Goal: Task Accomplishment & Management: Manage account settings

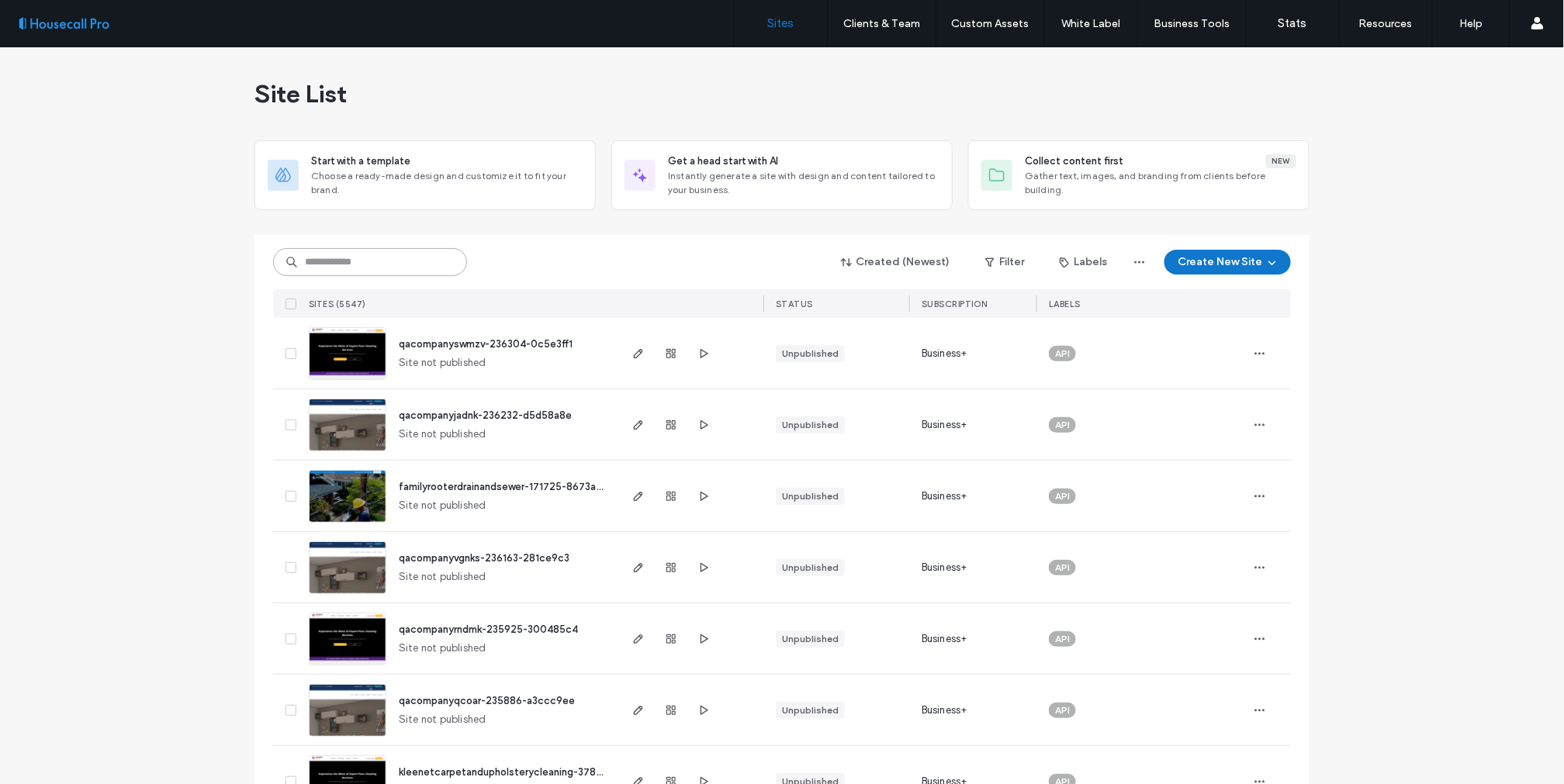
click at [359, 265] on input at bounding box center [369, 262] width 194 height 28
paste input "**********"
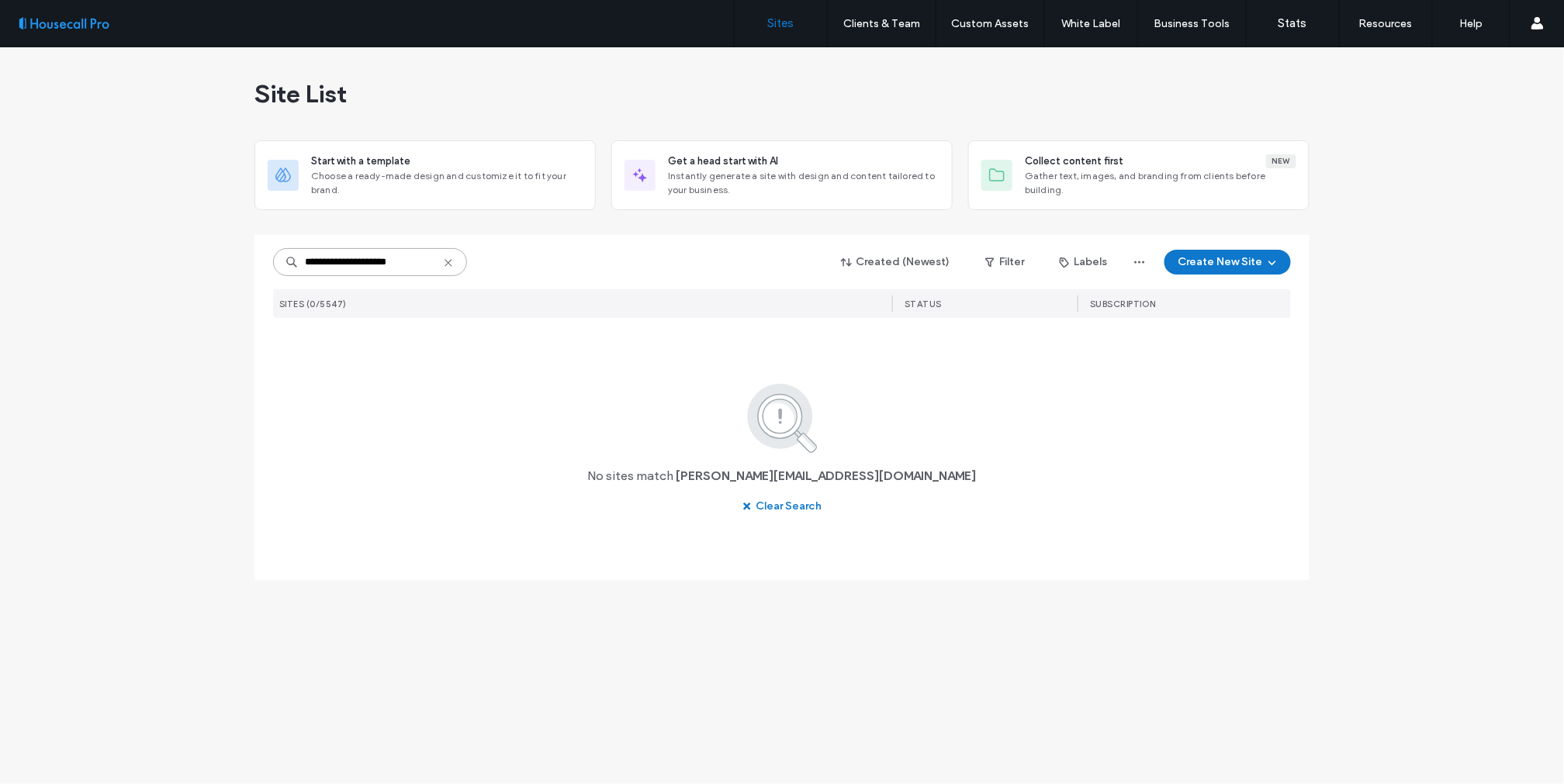
type input "**********"
click at [449, 260] on icon at bounding box center [448, 262] width 12 height 12
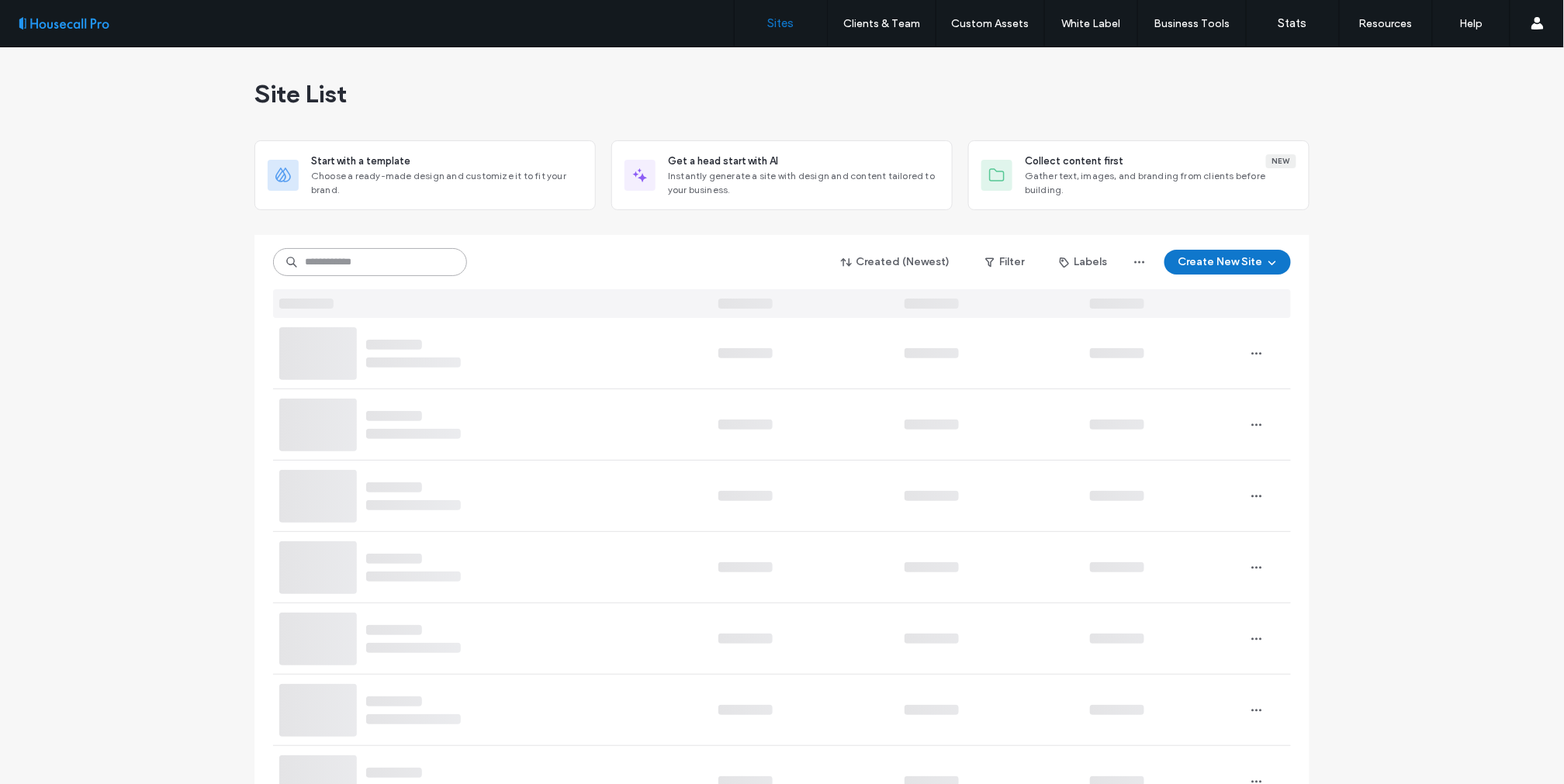
click at [390, 262] on input at bounding box center [369, 262] width 194 height 28
paste input "******"
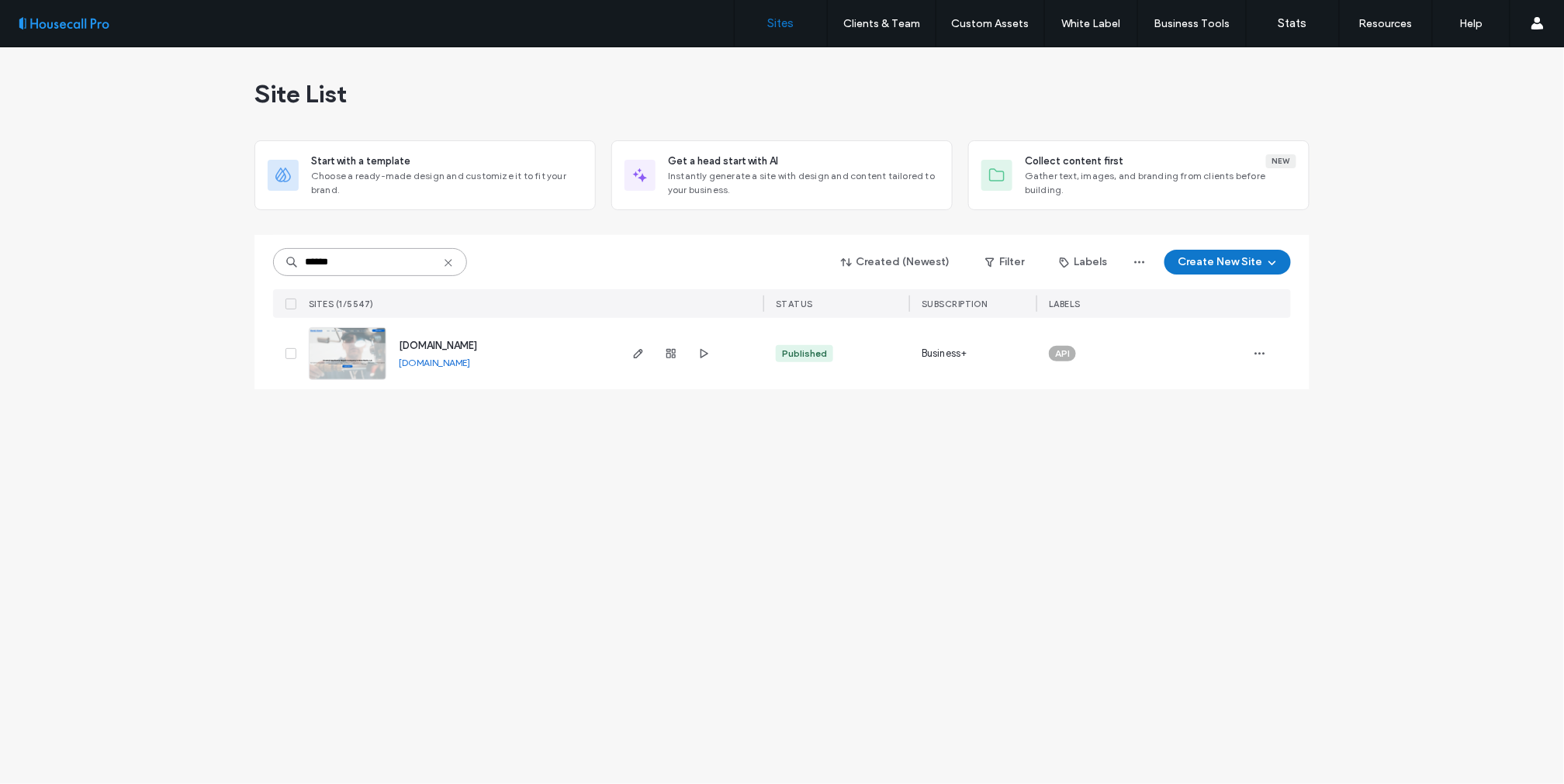
type input "******"
click at [347, 348] on img at bounding box center [347, 380] width 76 height 106
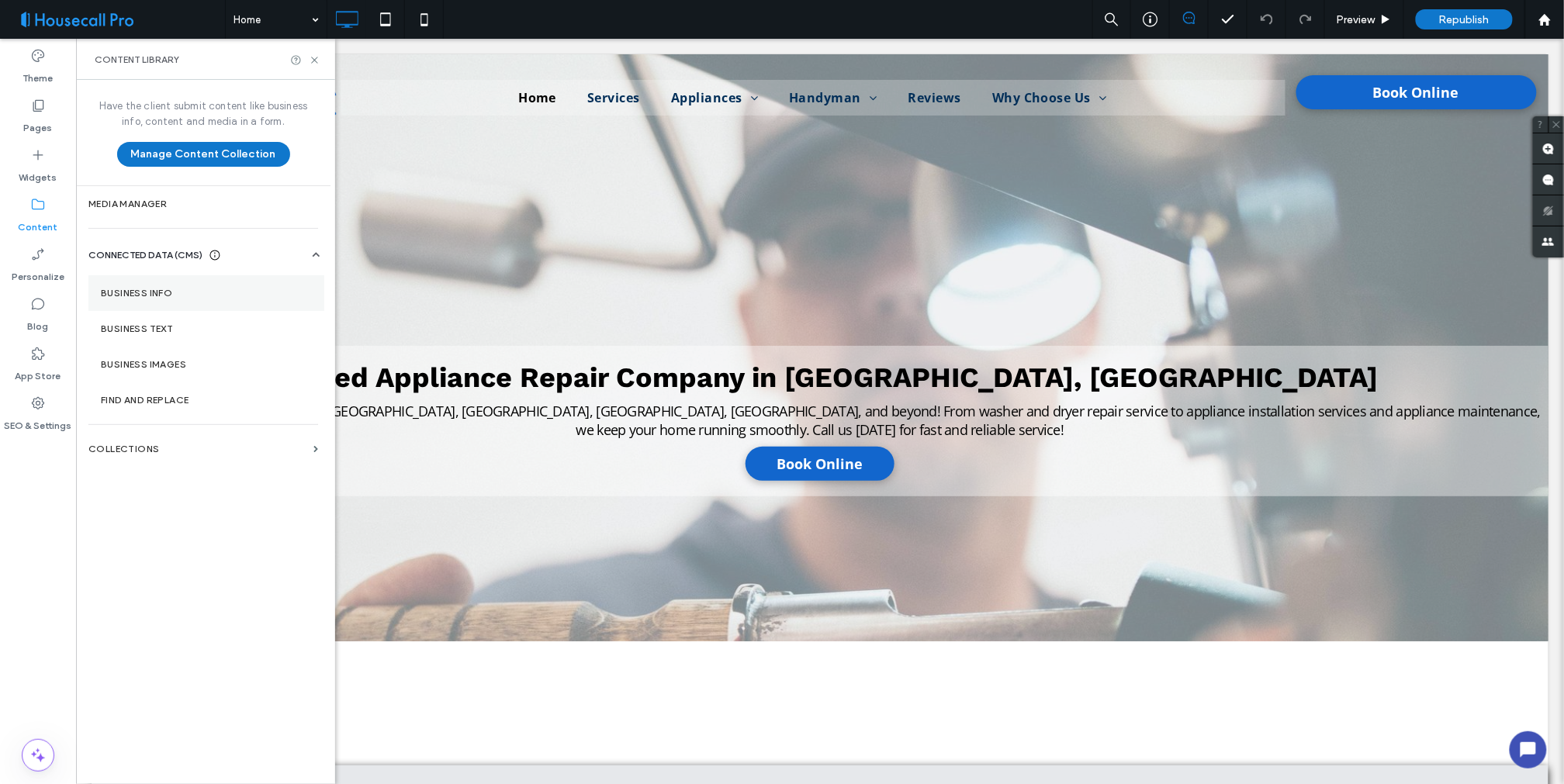
click at [132, 296] on label "Business Info" at bounding box center [206, 293] width 211 height 11
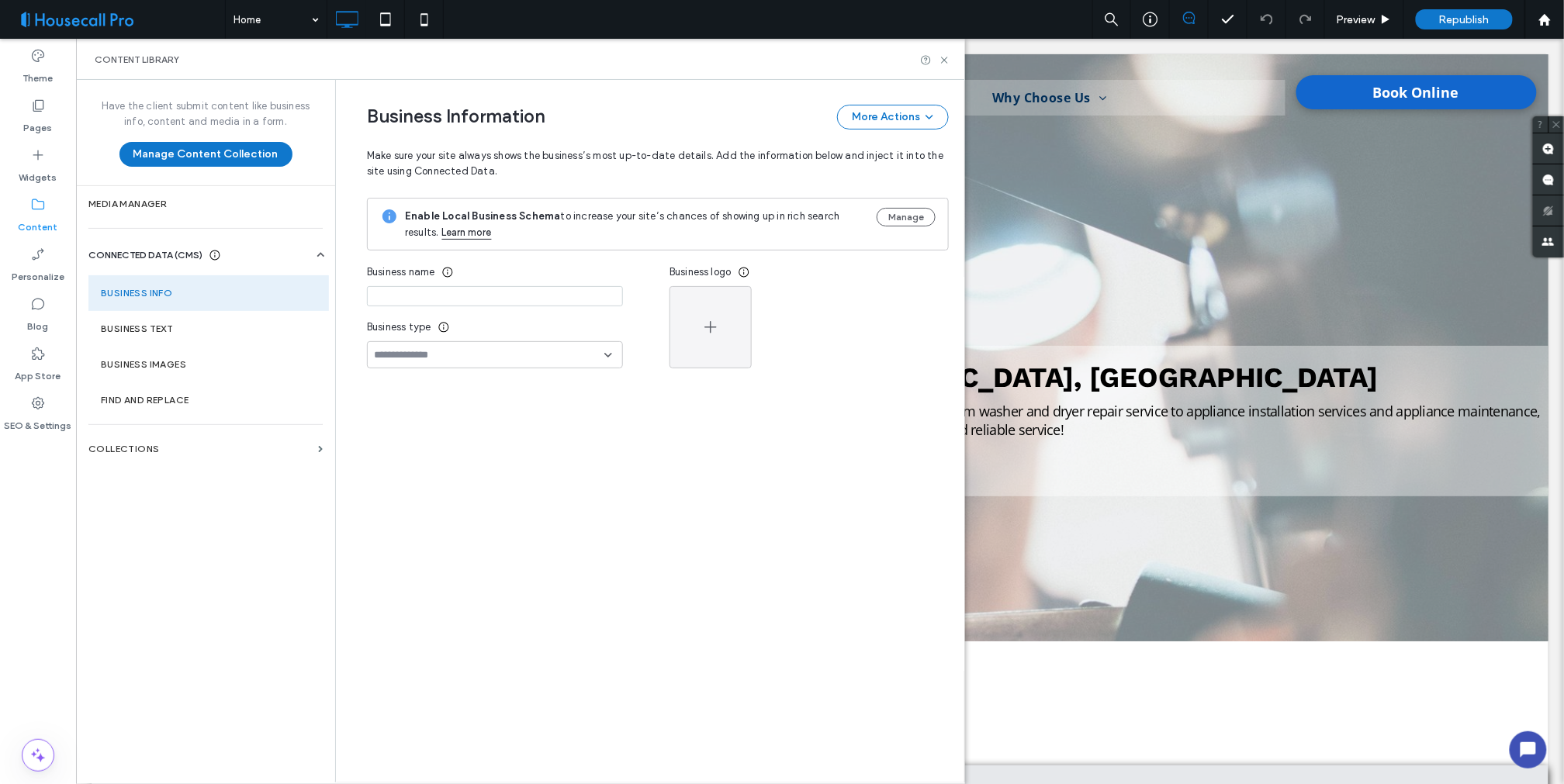
type input "**********"
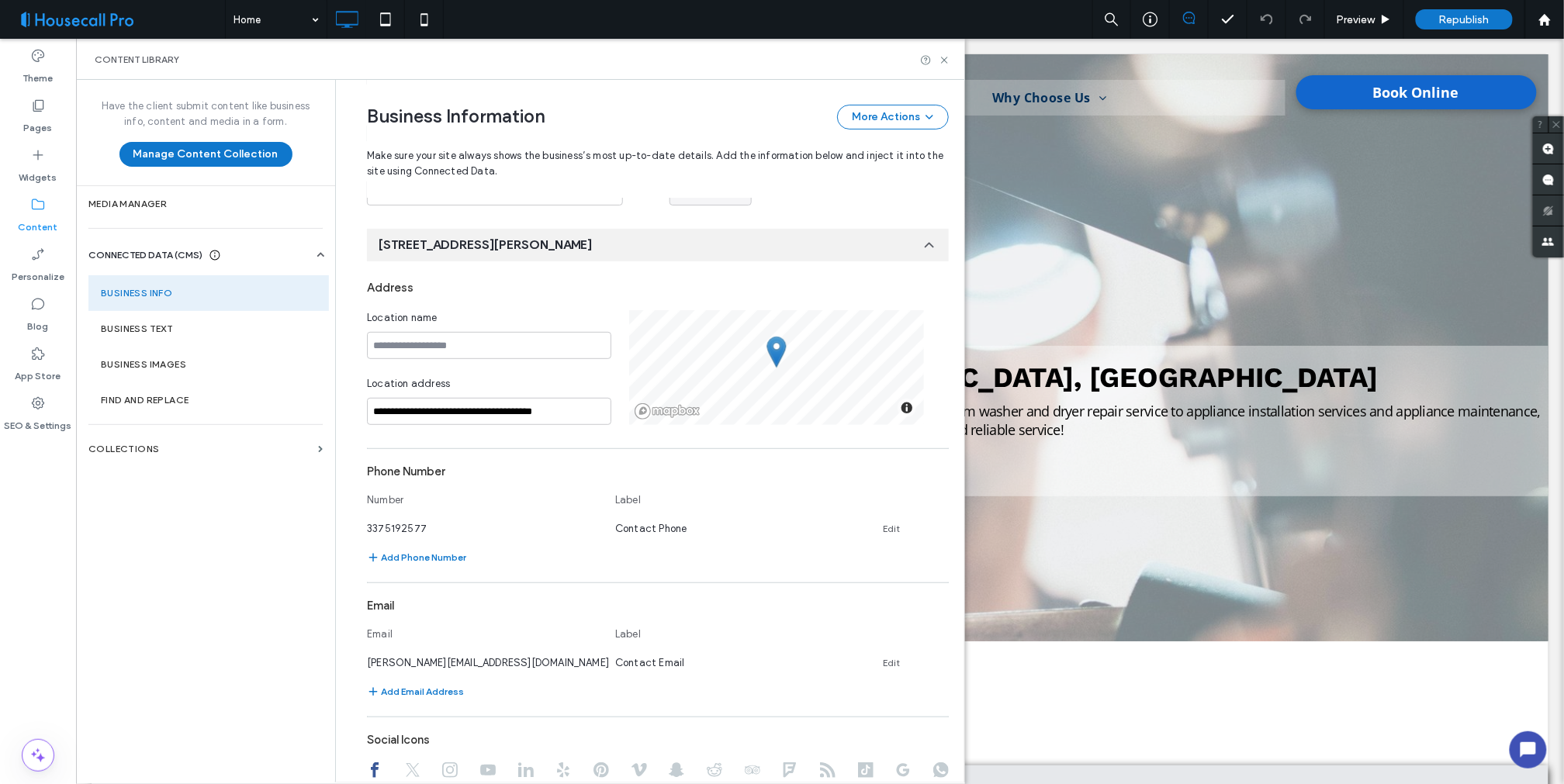
scroll to position [274, 0]
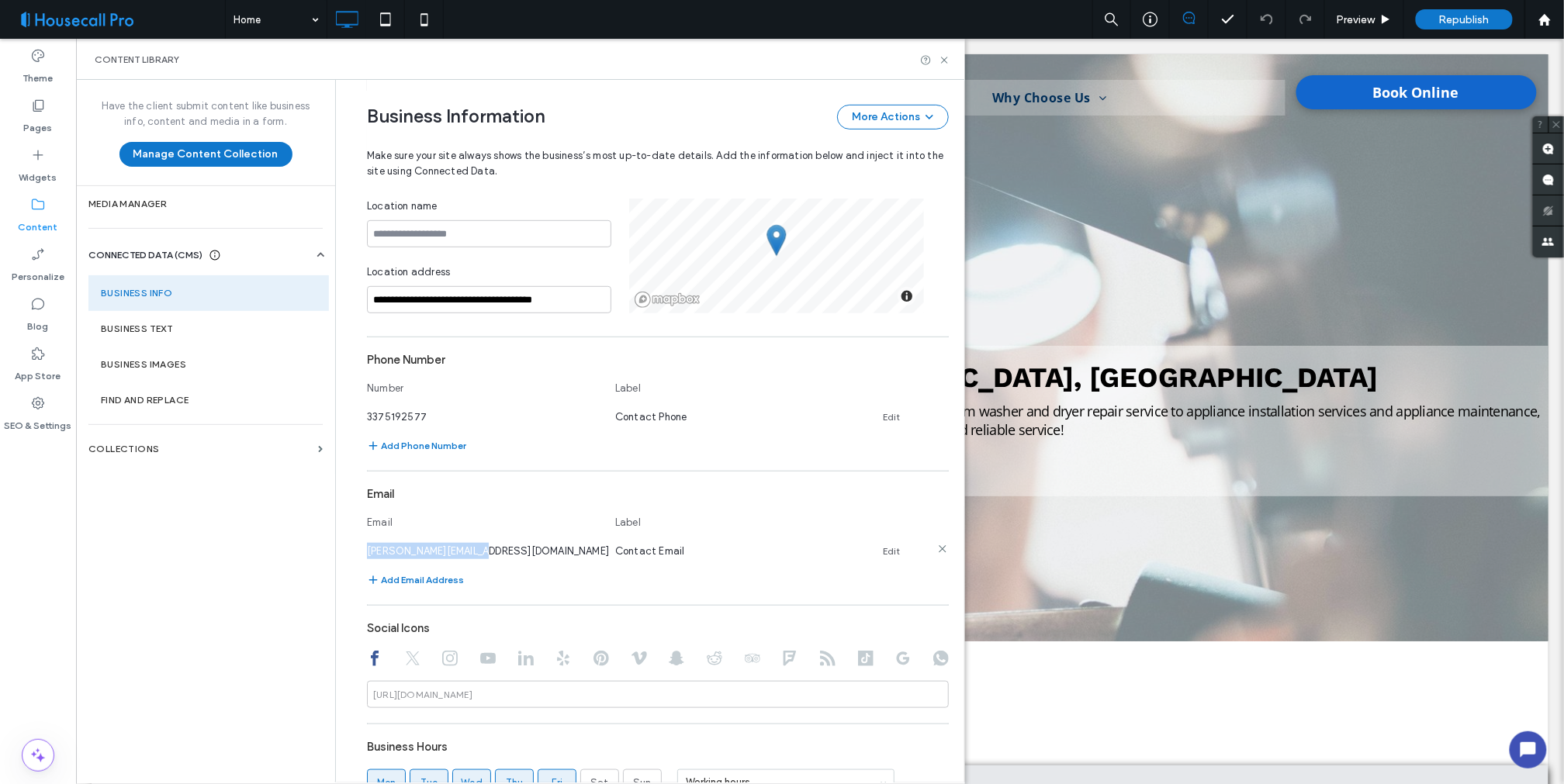
drag, startPoint x: 492, startPoint y: 551, endPoint x: 360, endPoint y: 556, distance: 132.1
click at [367, 556] on div "[PERSON_NAME][EMAIL_ADDRESS][DOMAIN_NAME]" at bounding box center [484, 551] width 232 height 16
copy span "[PERSON_NAME][EMAIL_ADDRESS][DOMAIN_NAME]"
click at [942, 55] on icon at bounding box center [945, 60] width 11 height 11
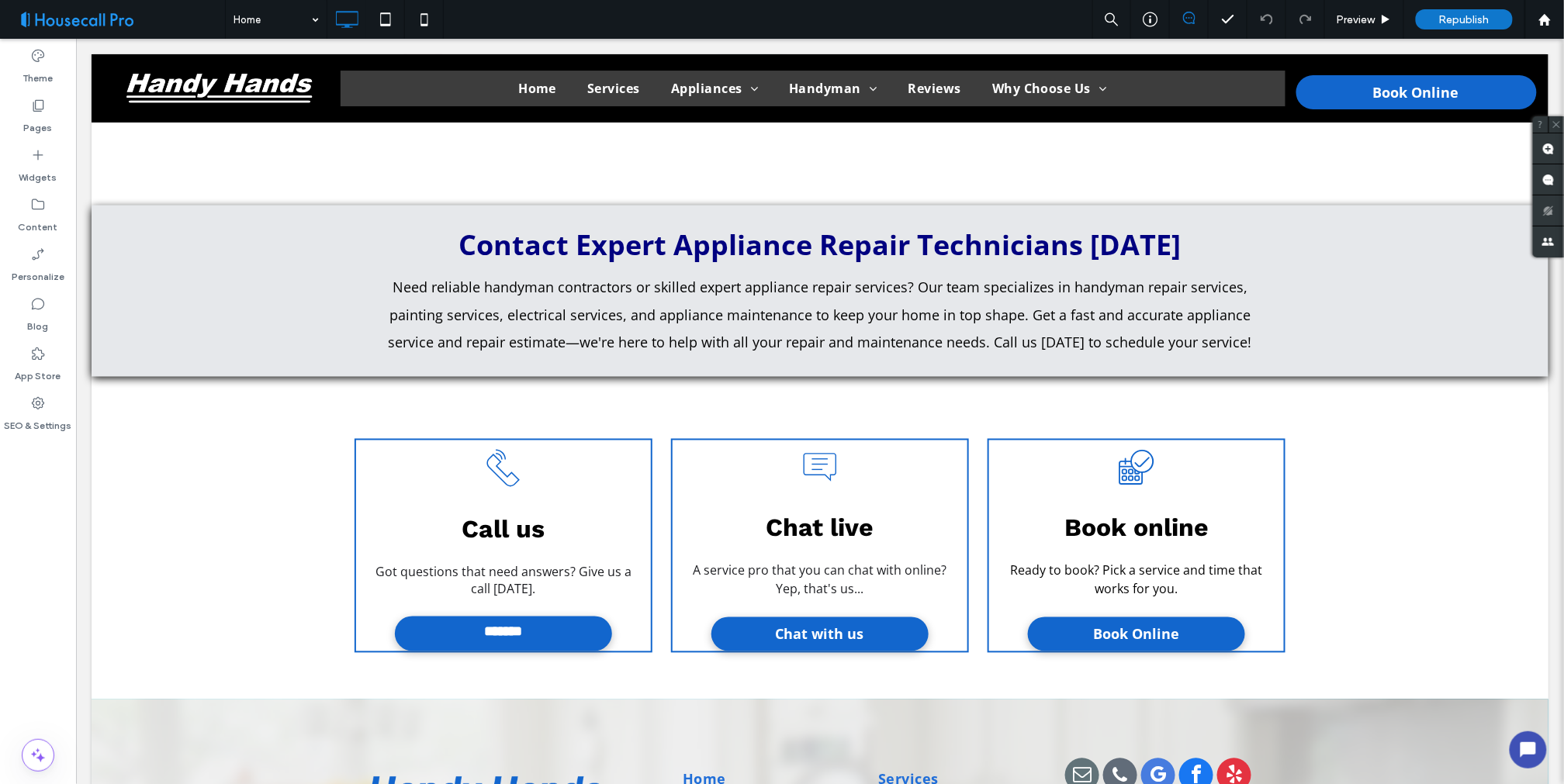
scroll to position [5601, 0]
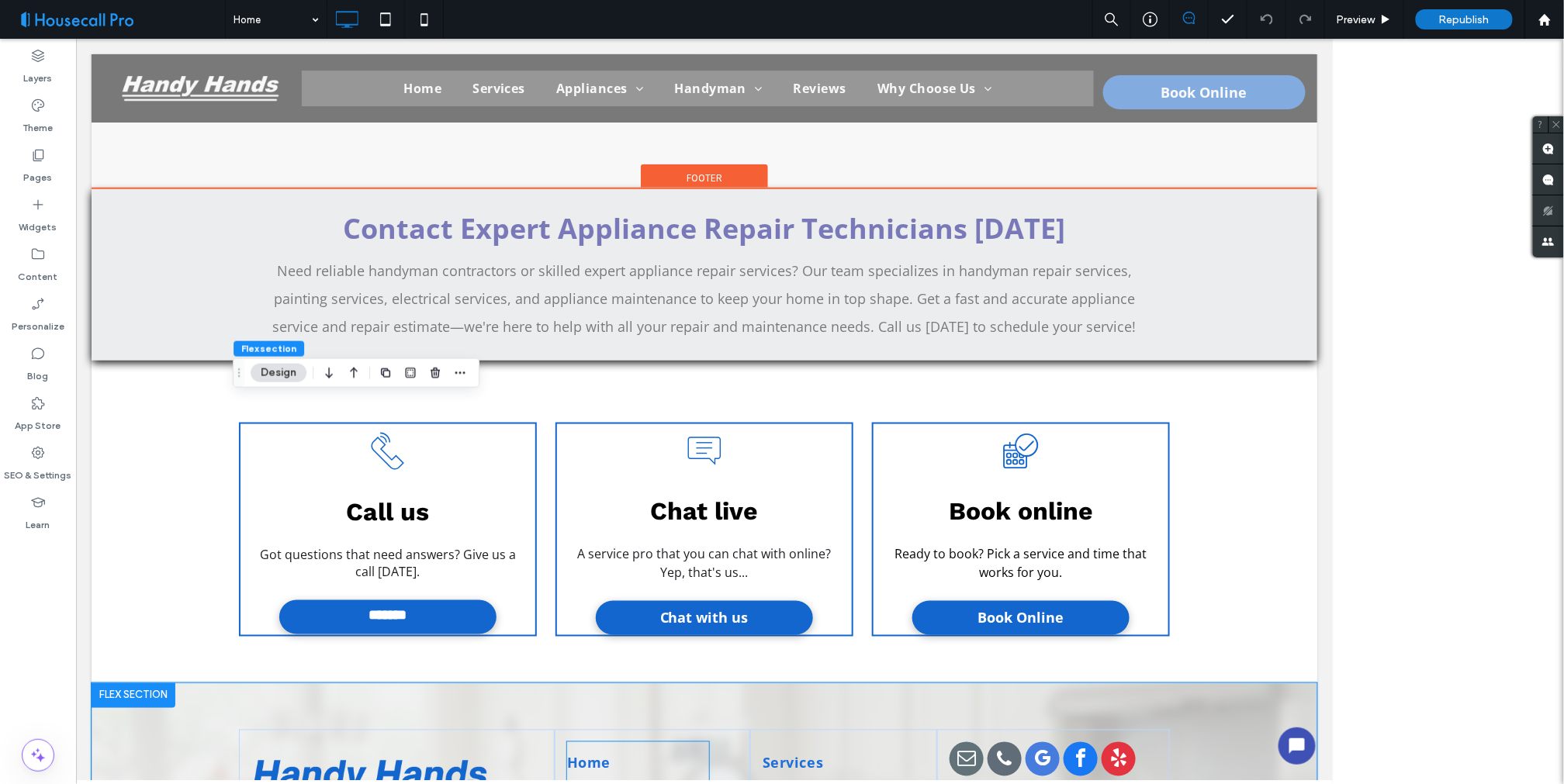
scroll to position [5207, 0]
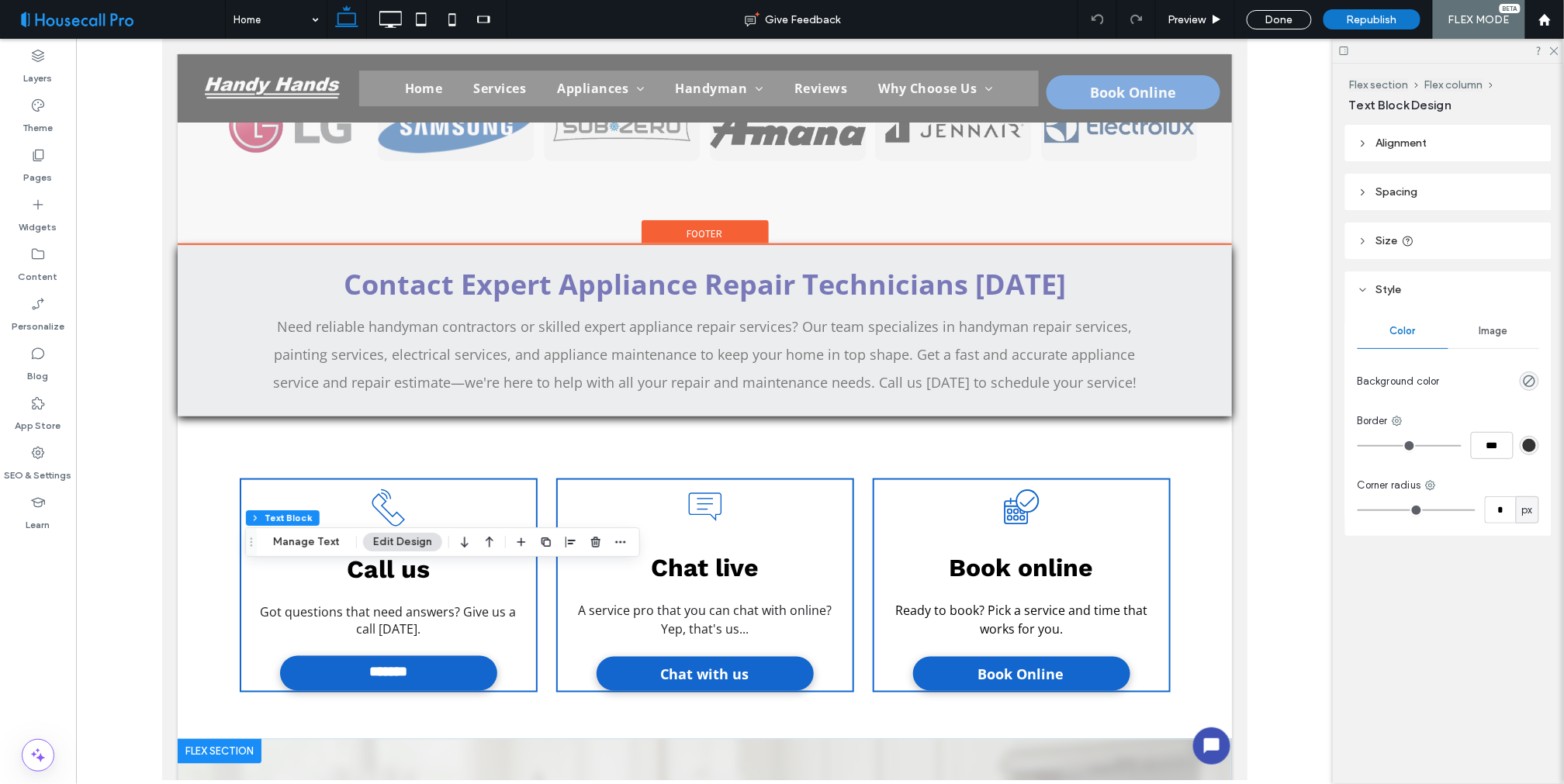
type input "*********"
type input "**"
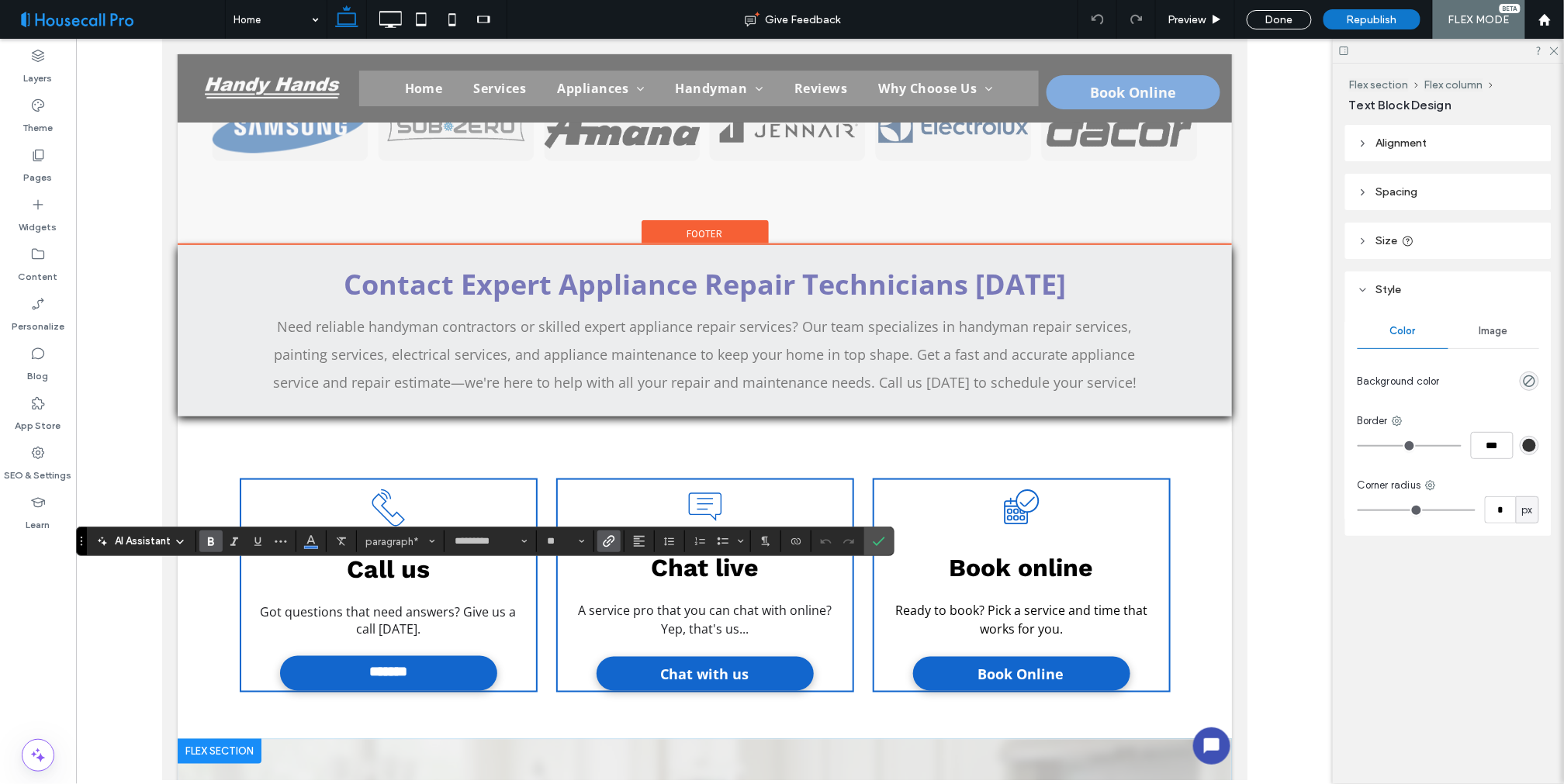
click at [605, 539] on icon "Link" at bounding box center [608, 540] width 12 height 12
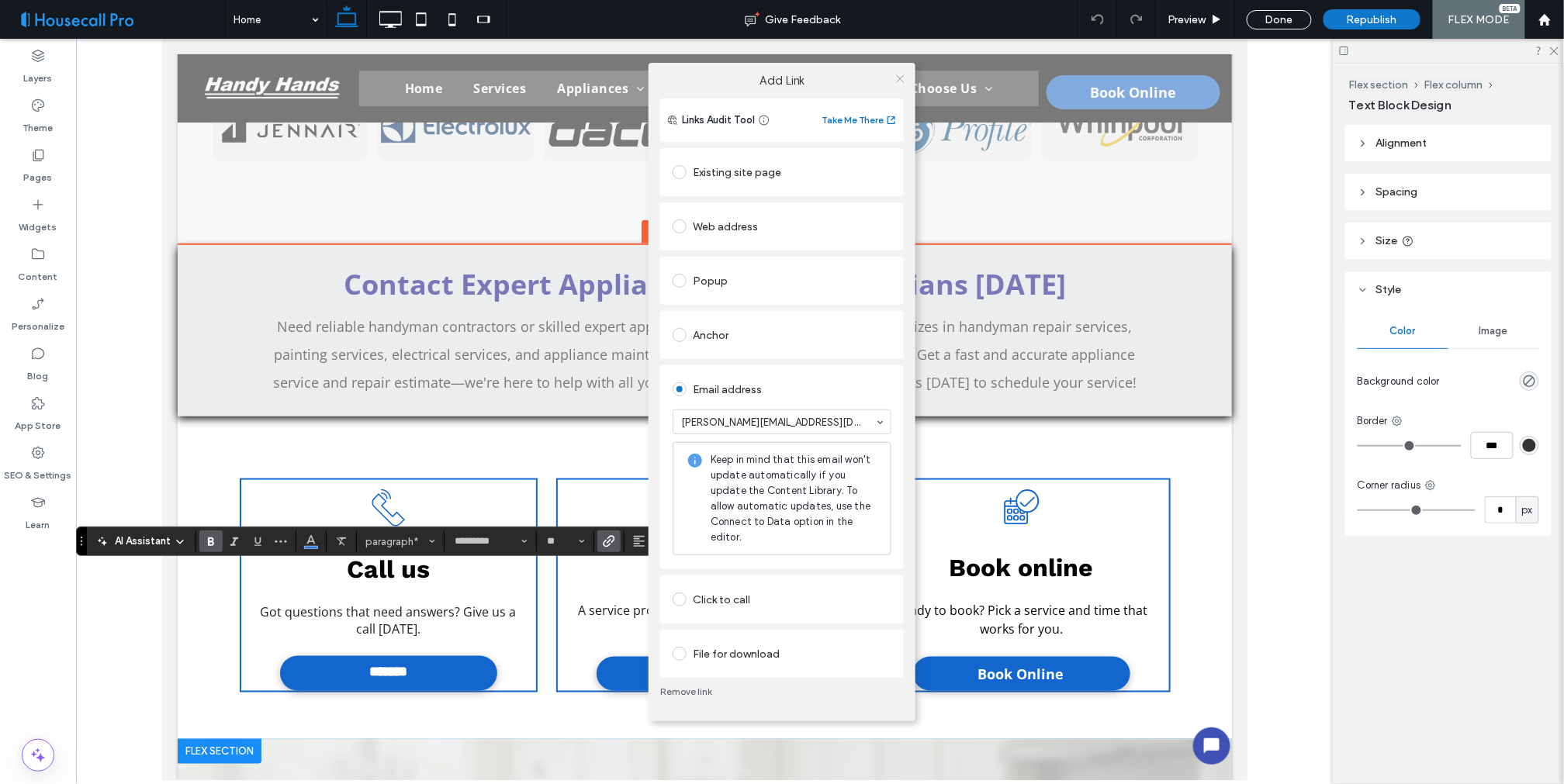
click at [898, 74] on icon at bounding box center [901, 79] width 11 height 11
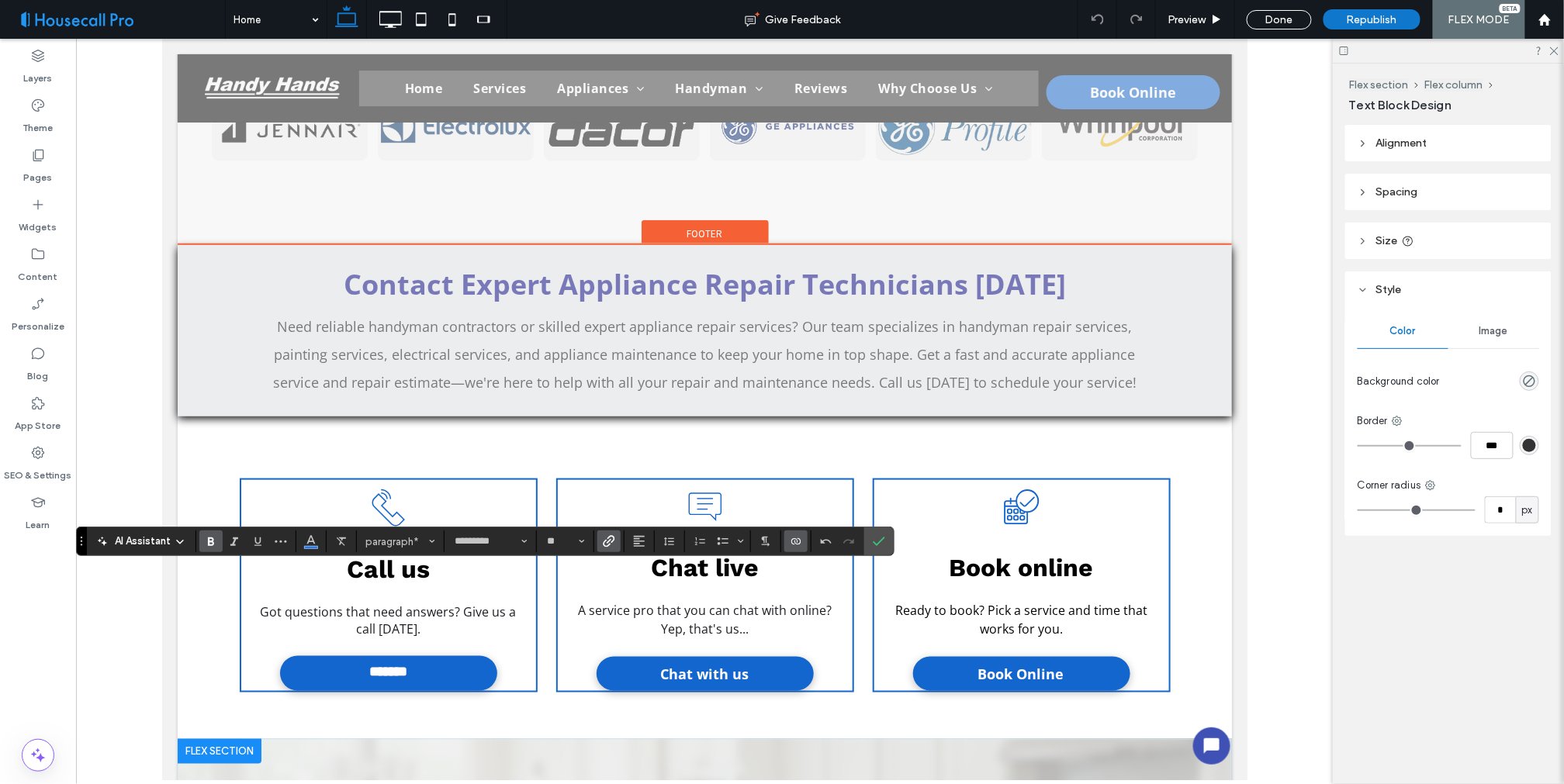
click at [795, 544] on use "Connect To Data" at bounding box center [797, 541] width 9 height 7
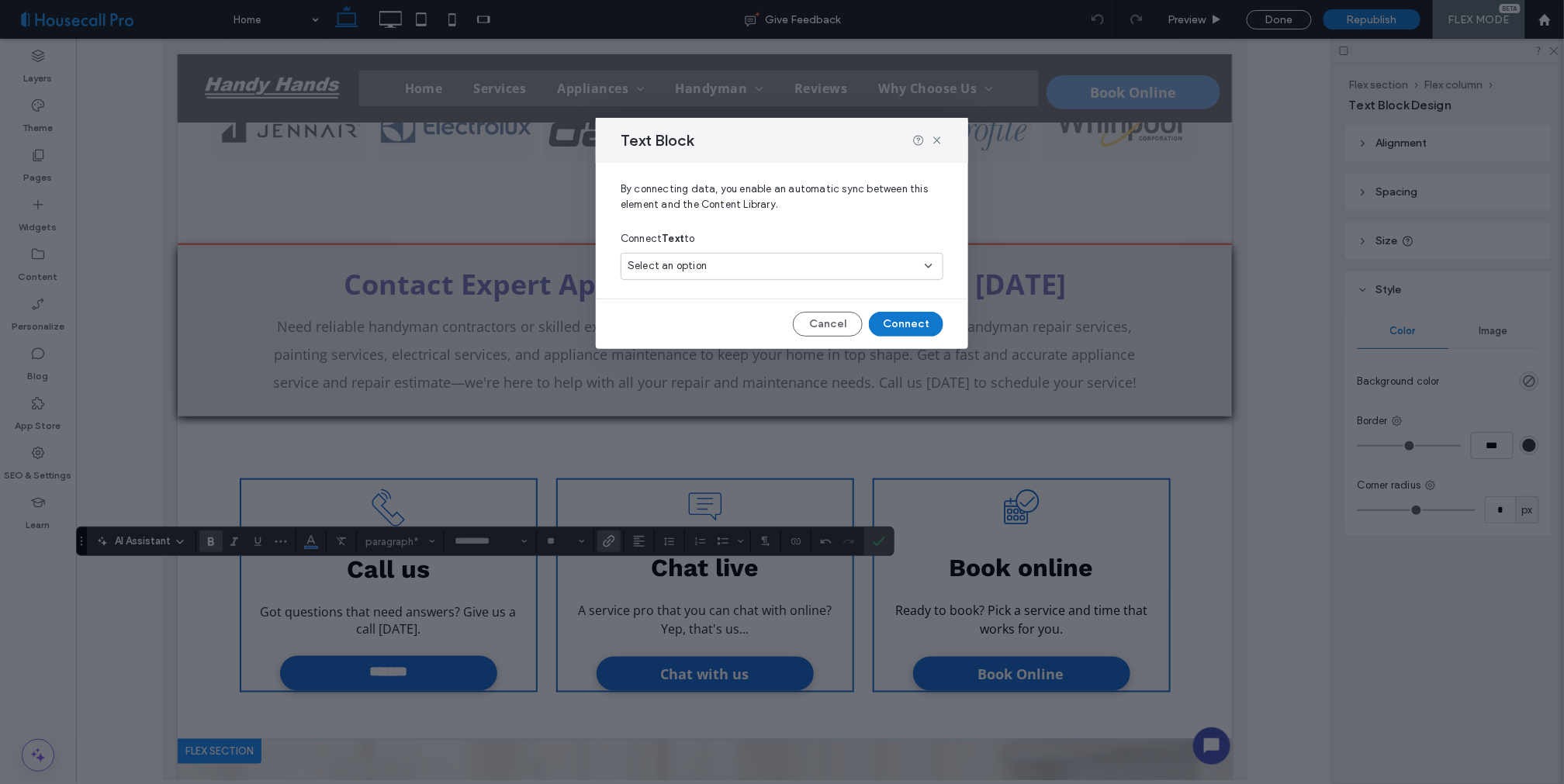
click at [792, 273] on div "Select an option" at bounding box center [773, 266] width 290 height 16
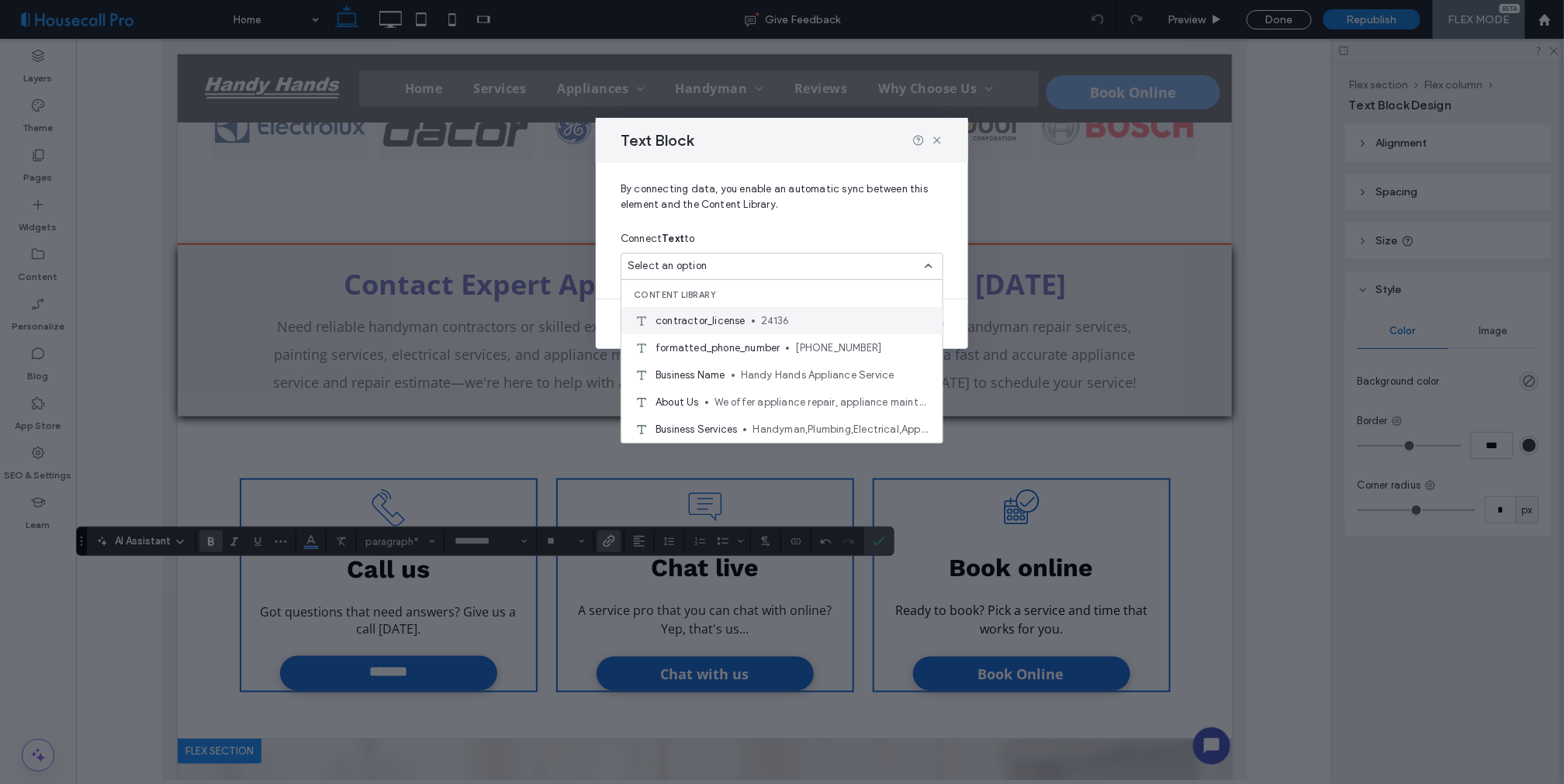
scroll to position [86, 0]
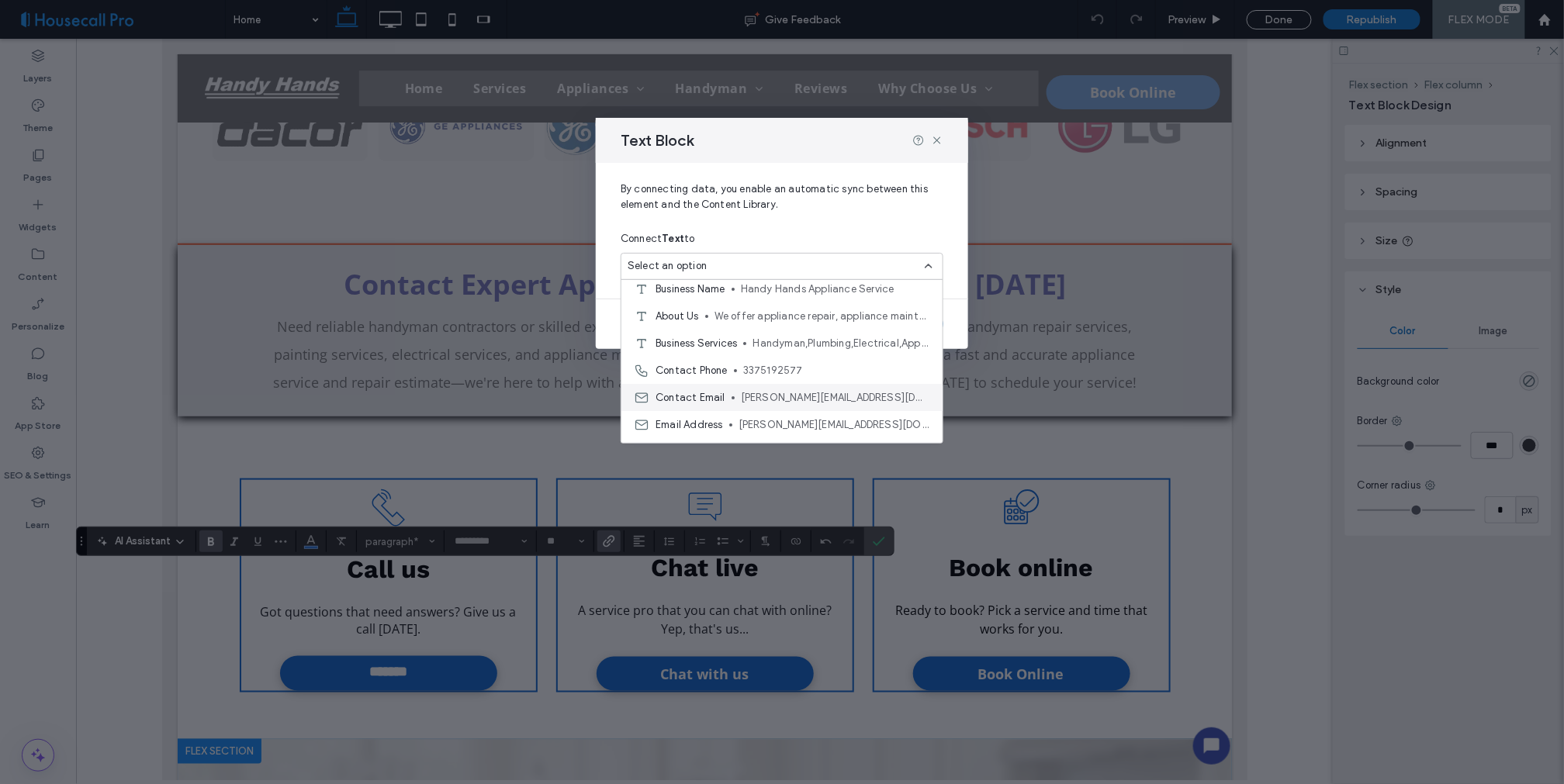
click at [802, 401] on span "[PERSON_NAME][EMAIL_ADDRESS][DOMAIN_NAME]" at bounding box center [836, 398] width 189 height 16
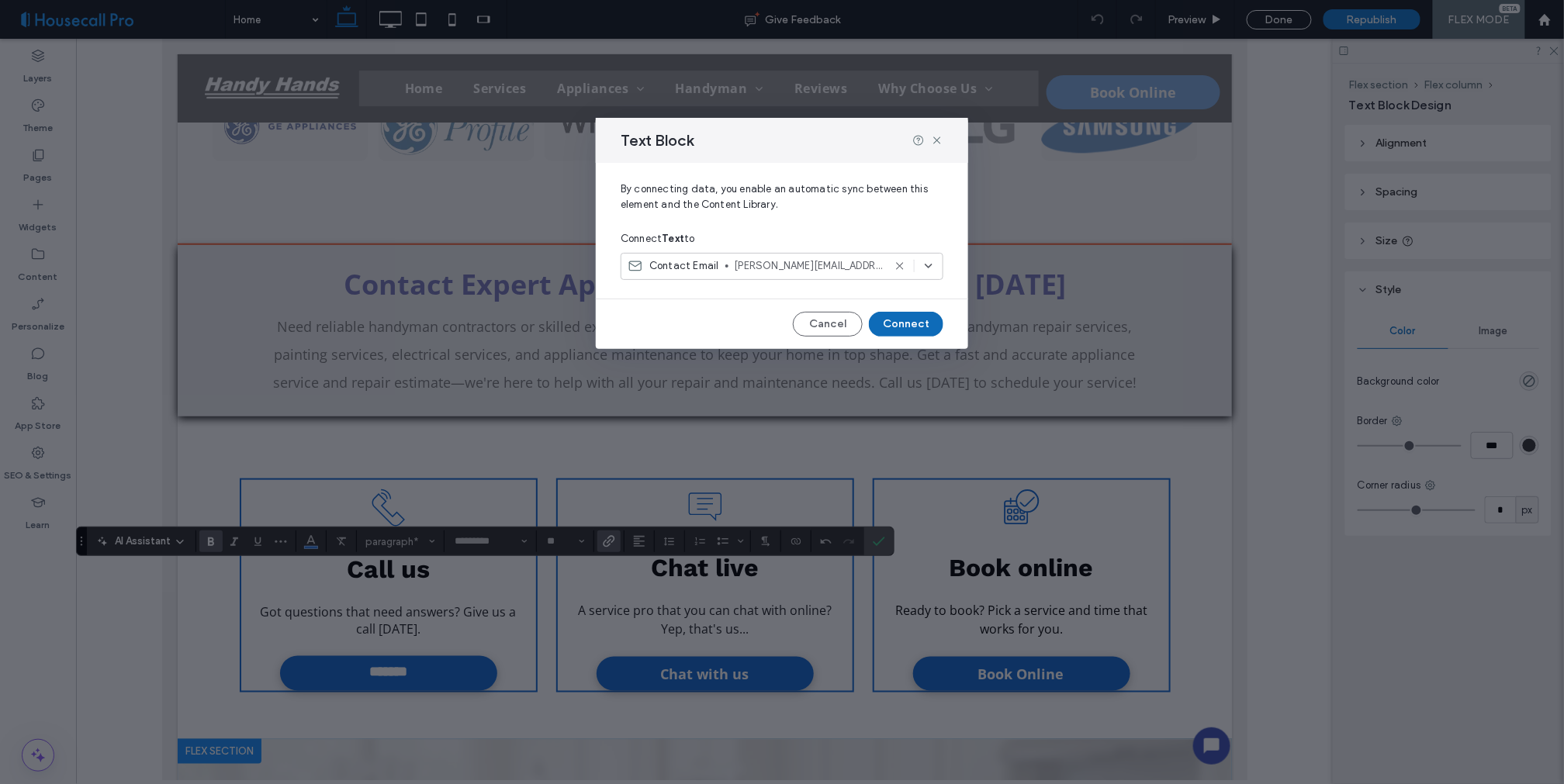
click at [911, 327] on button "Connect" at bounding box center [905, 324] width 74 height 24
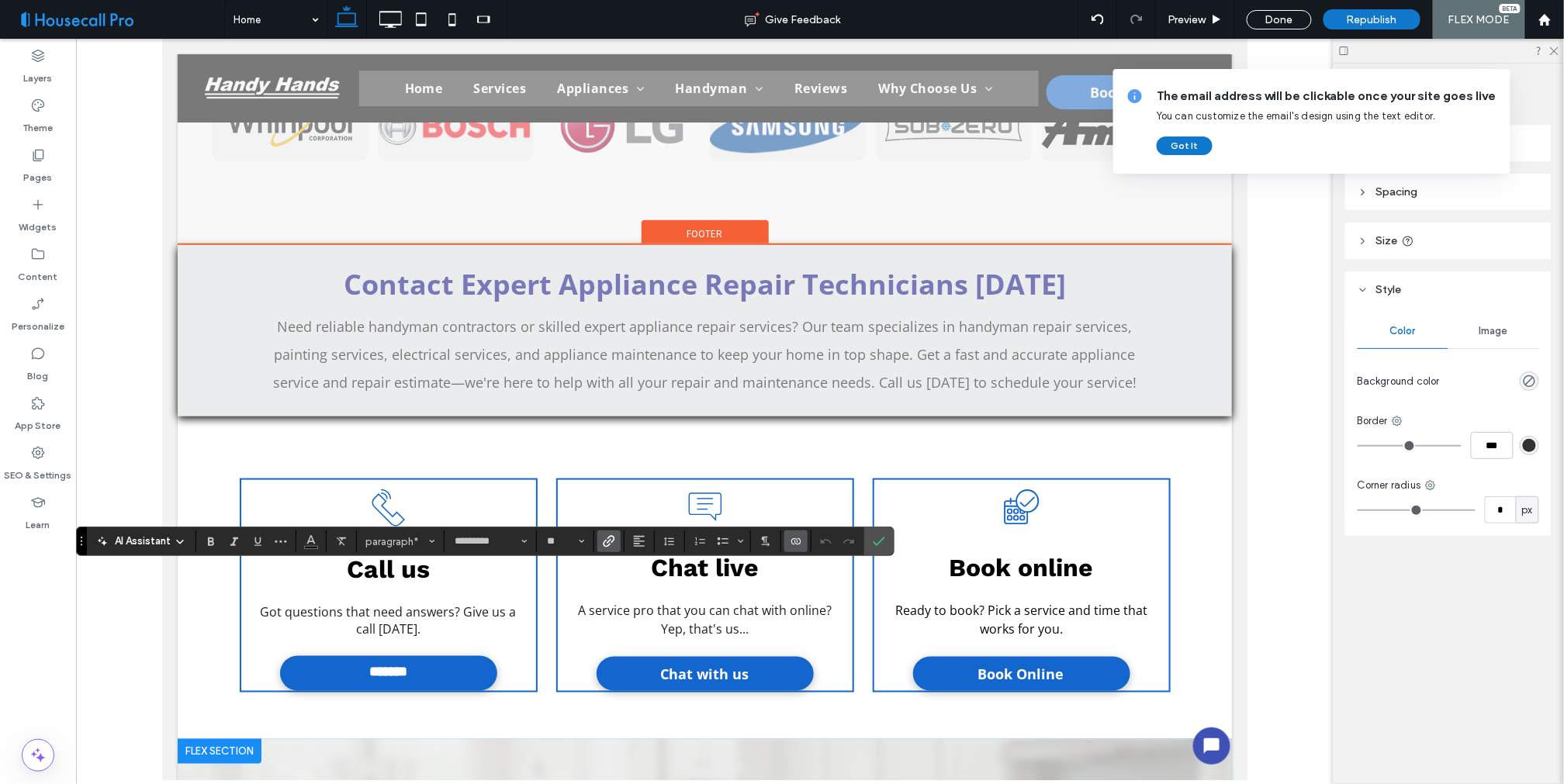
click at [612, 544] on icon "Link" at bounding box center [608, 540] width 12 height 12
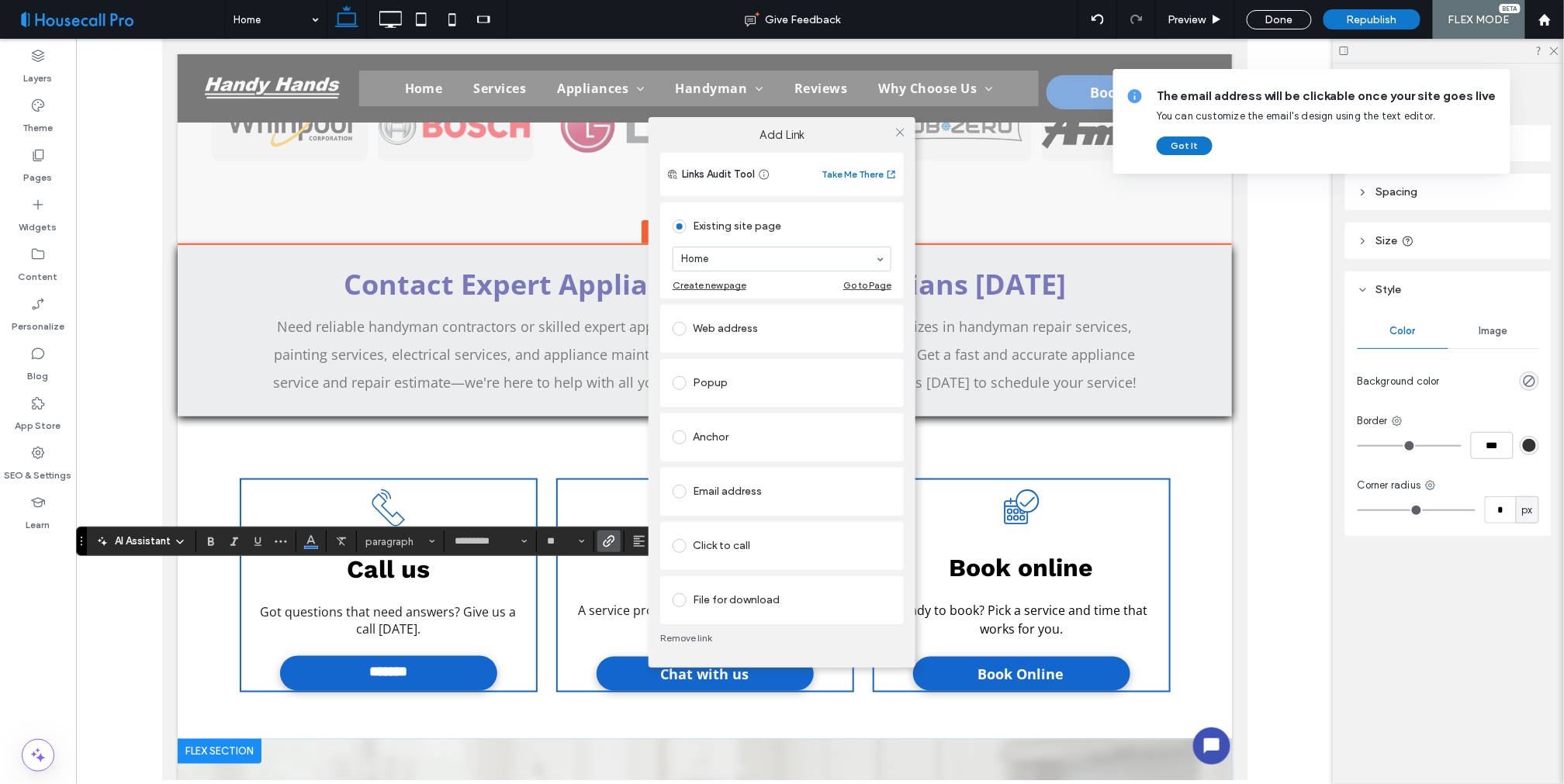
click at [756, 501] on div "Email address" at bounding box center [782, 492] width 219 height 24
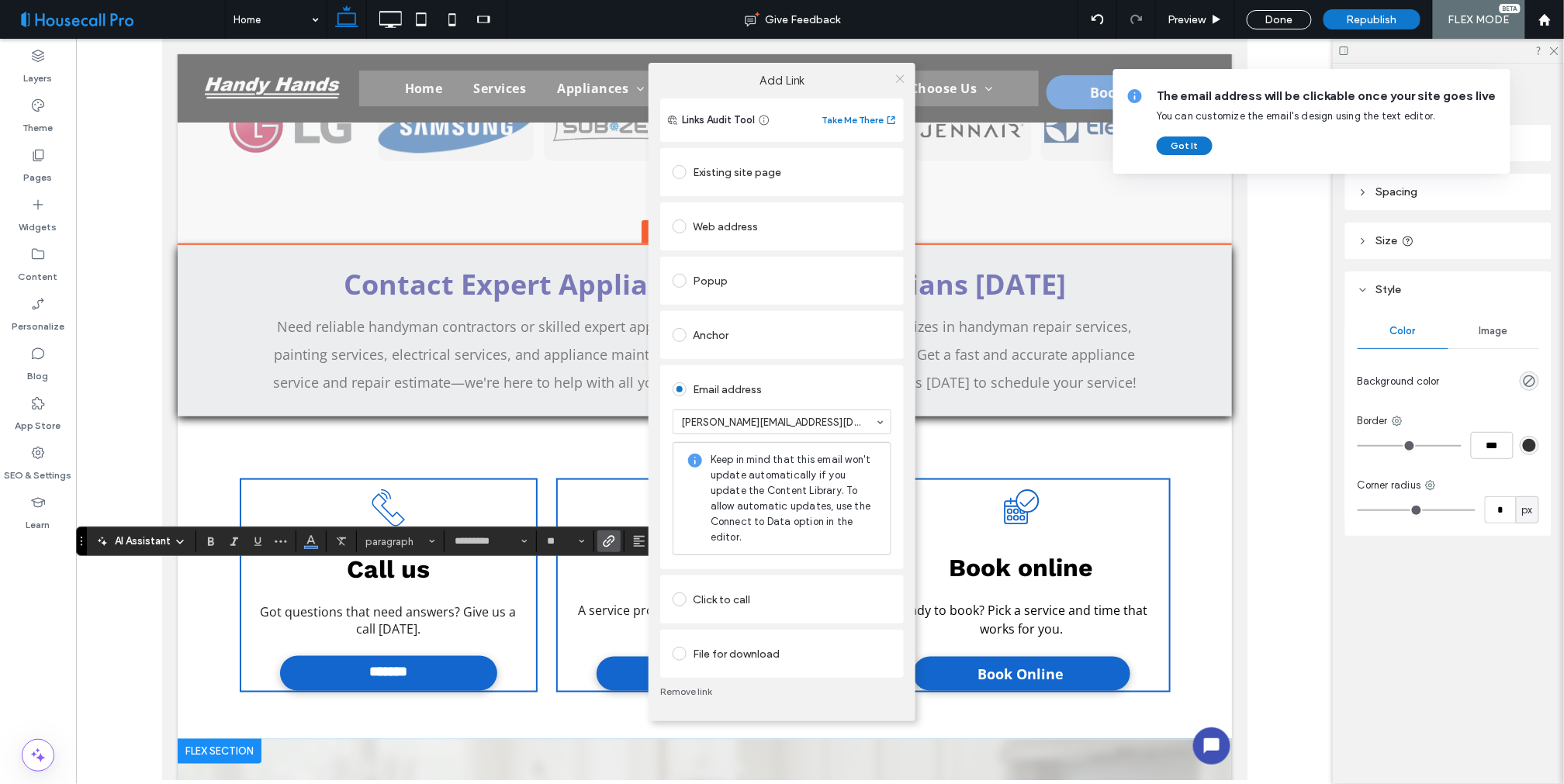
click at [896, 80] on icon at bounding box center [901, 79] width 11 height 11
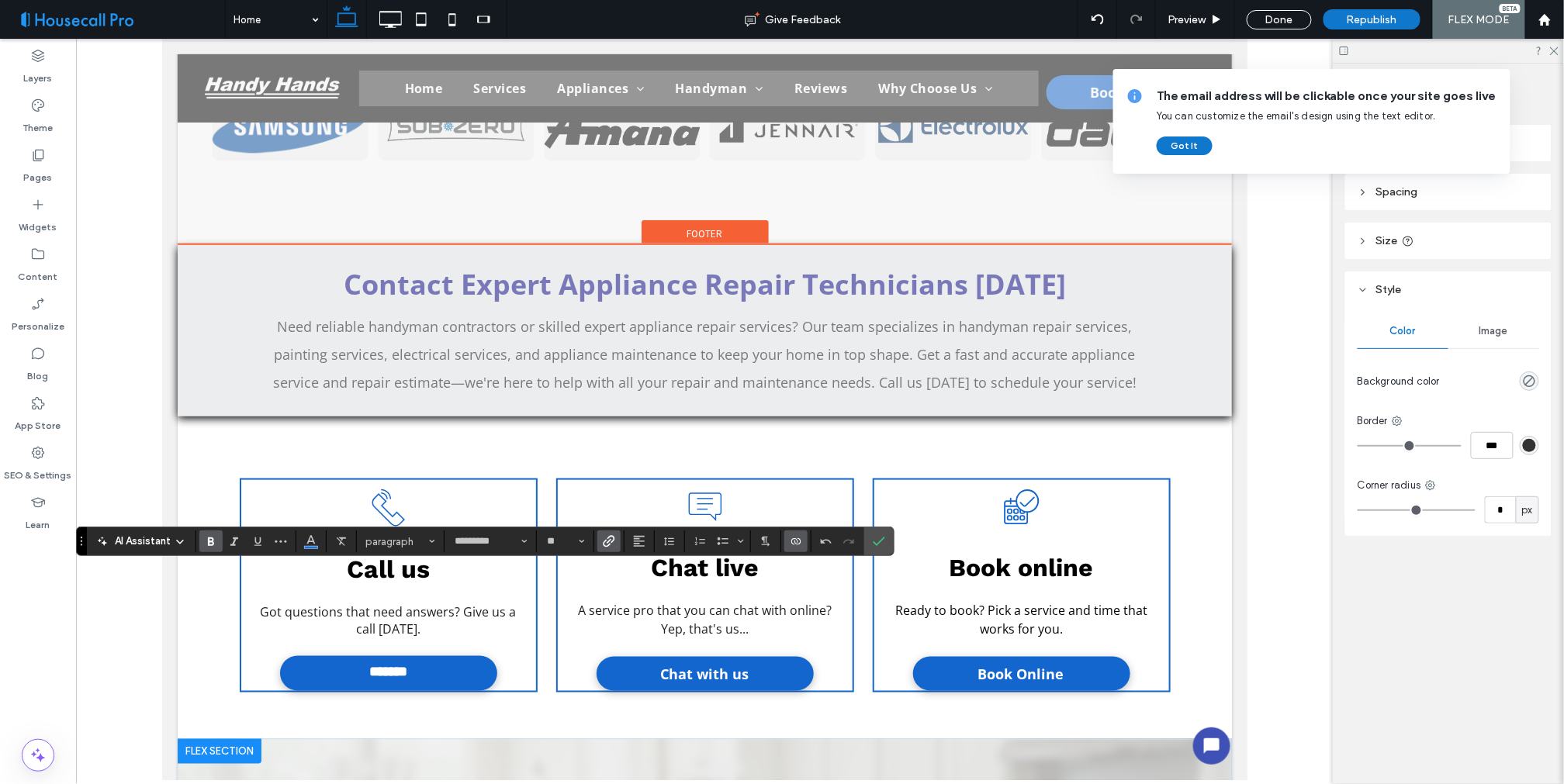
click at [205, 540] on icon "Bold" at bounding box center [211, 540] width 12 height 12
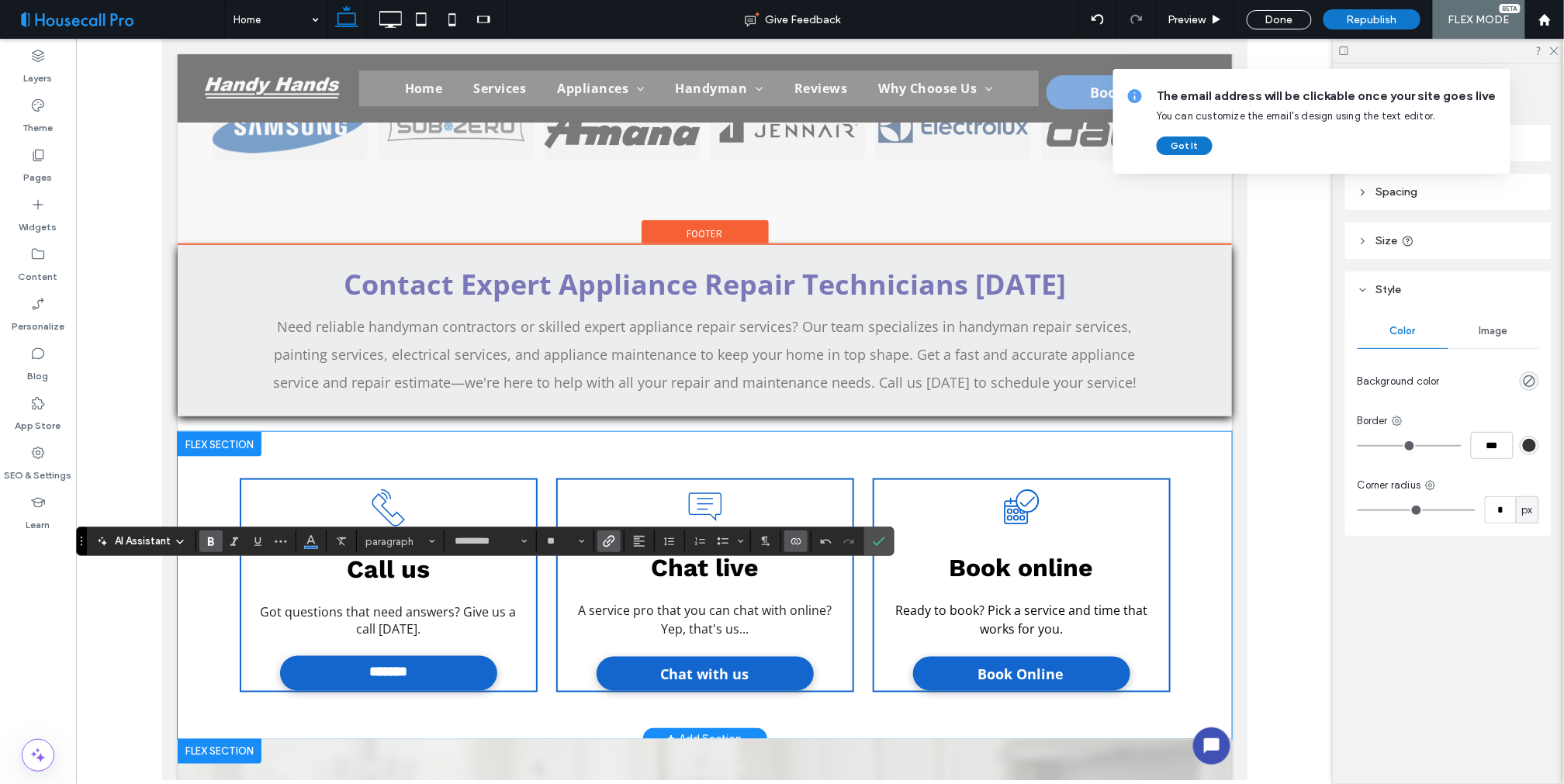
click at [544, 733] on div at bounding box center [697, 737] width 1041 height 7
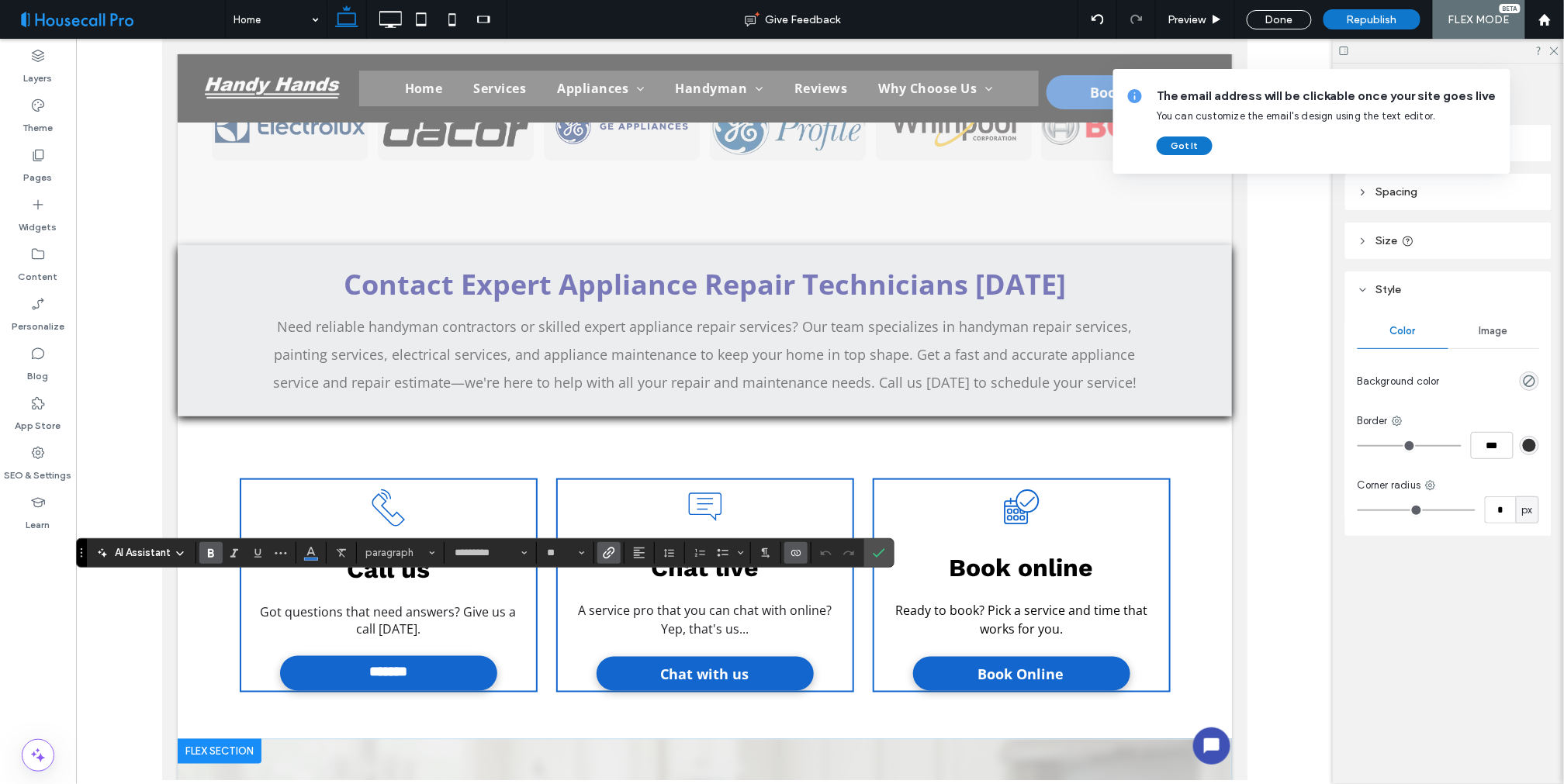
click at [213, 553] on use "Bold" at bounding box center [211, 553] width 7 height 8
drag, startPoint x: 885, startPoint y: 553, endPoint x: 724, endPoint y: 513, distance: 165.9
click at [885, 553] on icon "Confirm" at bounding box center [879, 553] width 12 height 12
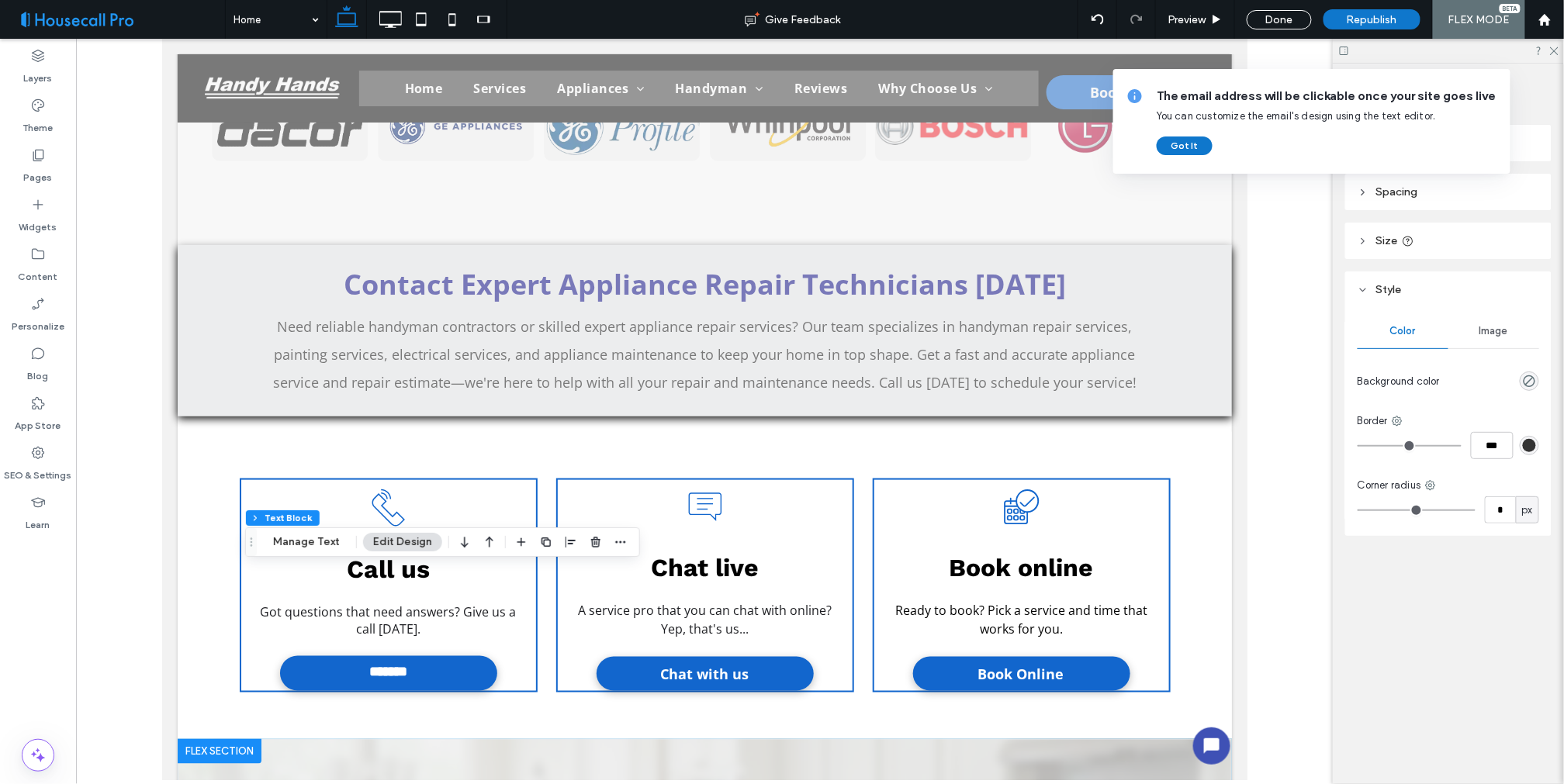
type input "*********"
type input "**"
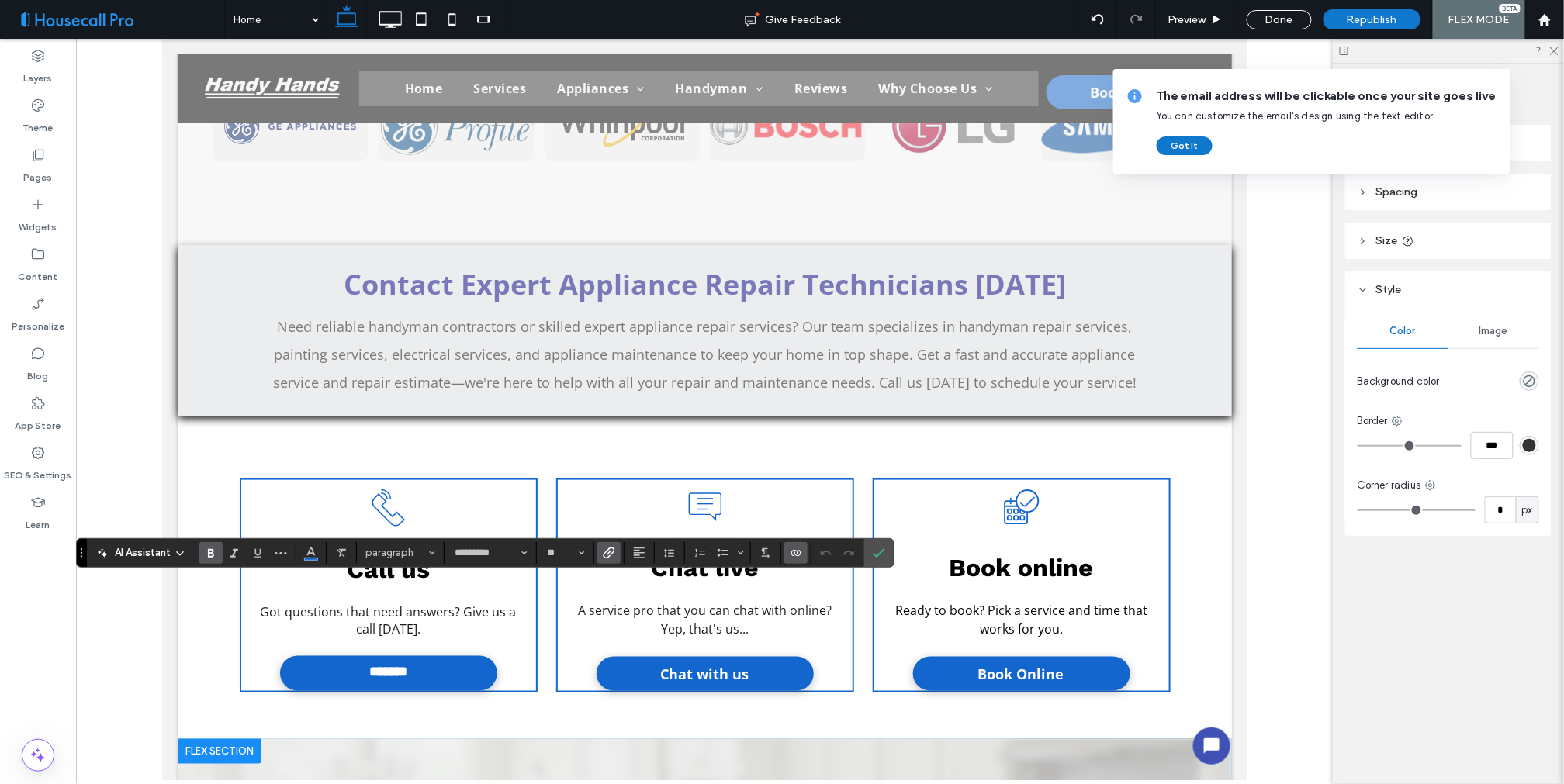
click at [217, 553] on label "Bold" at bounding box center [211, 553] width 23 height 22
click at [882, 551] on icon "Confirm" at bounding box center [879, 553] width 12 height 12
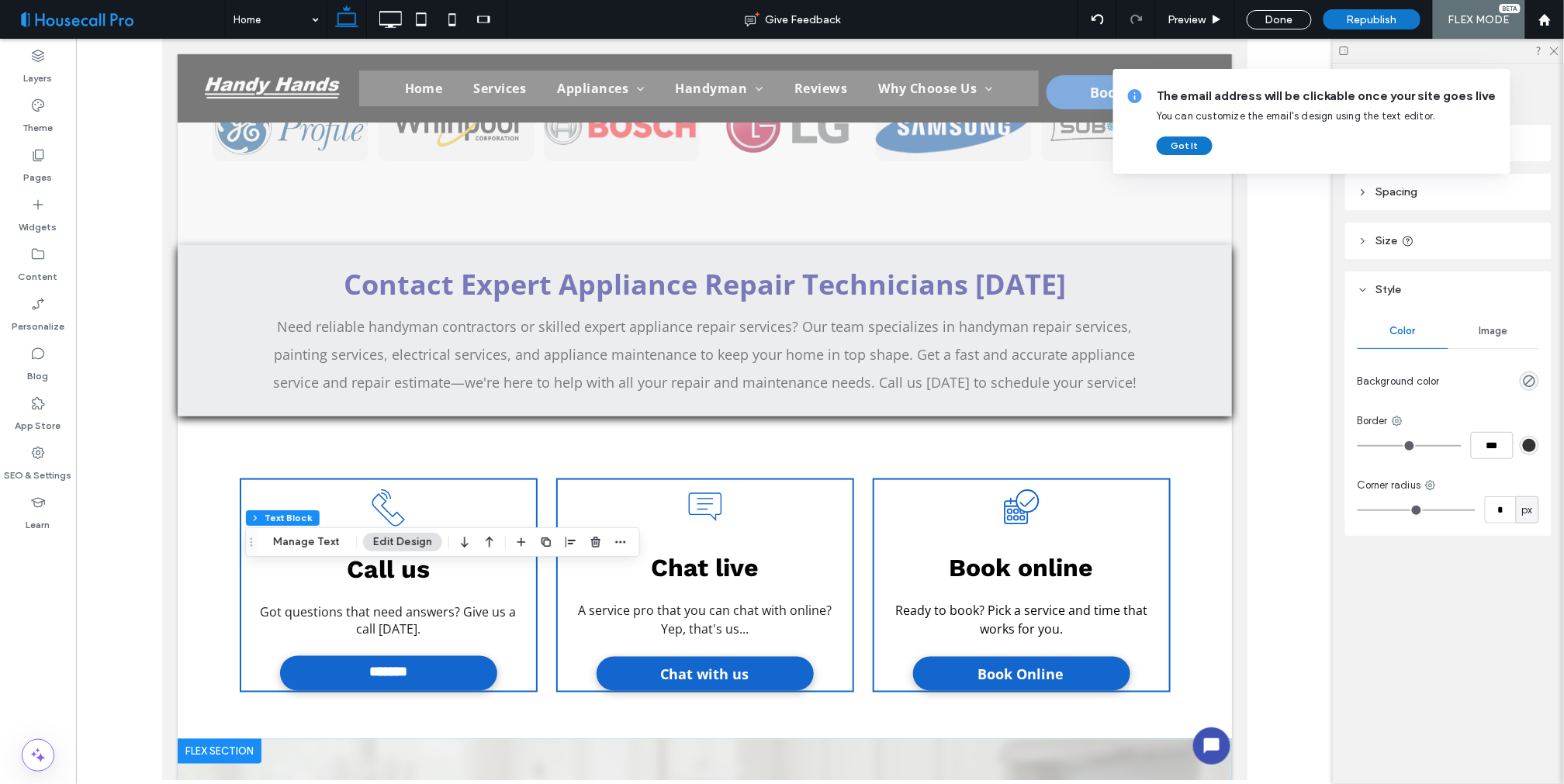
click at [1261, 547] on div at bounding box center [704, 409] width 1257 height 742
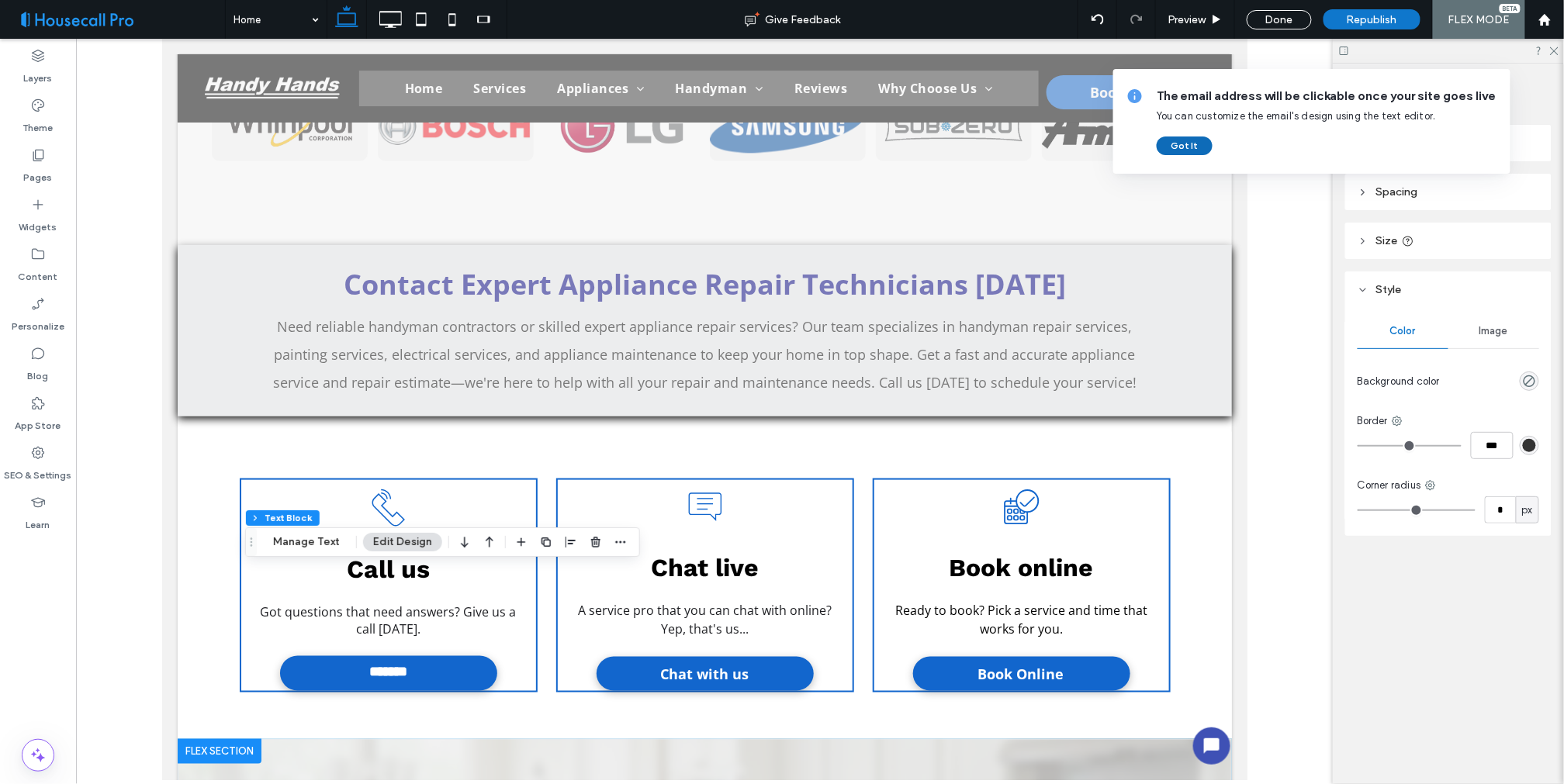
click at [1195, 148] on button "Got It" at bounding box center [1185, 146] width 56 height 19
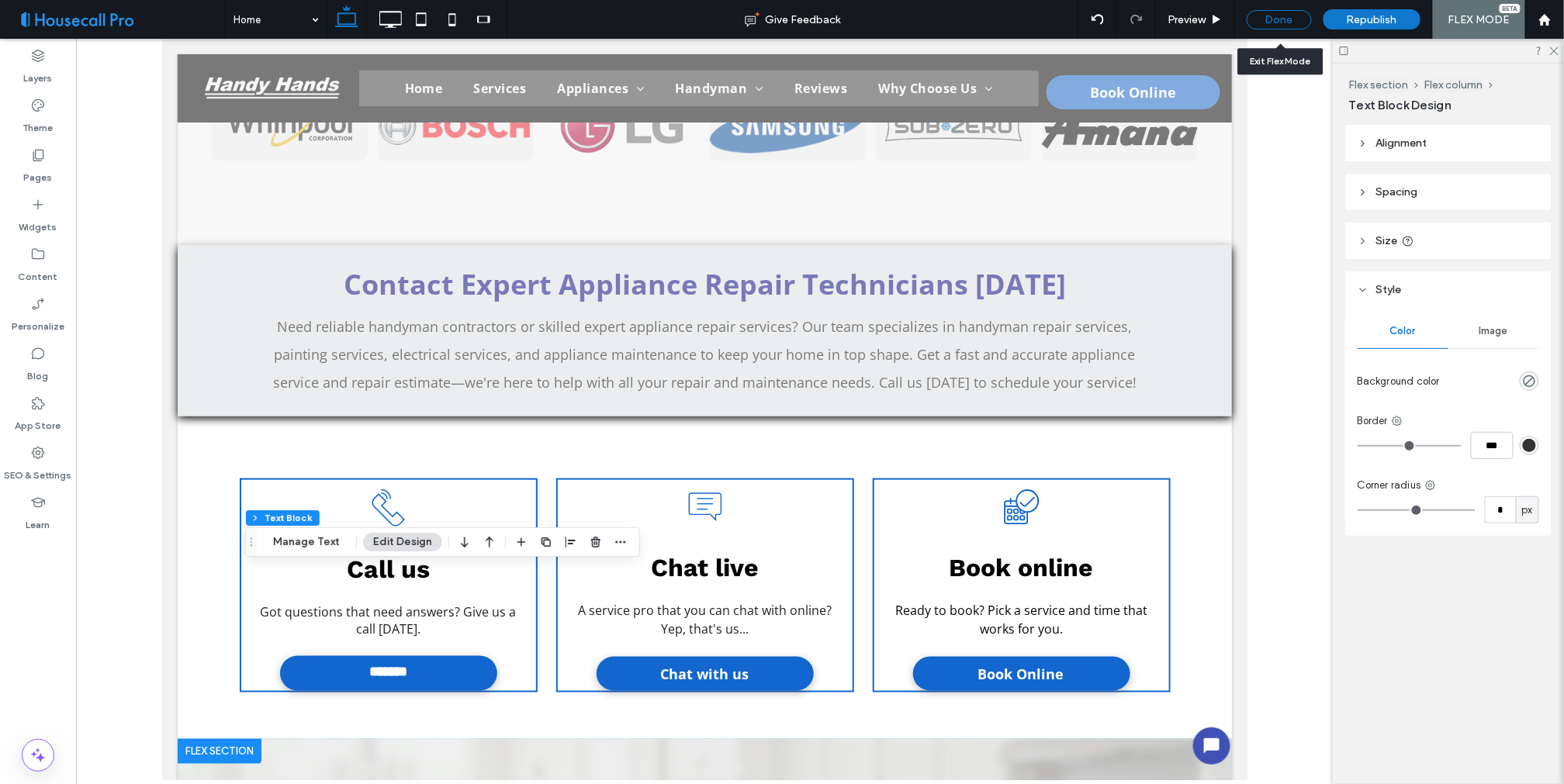
click at [1283, 21] on div "Done" at bounding box center [1280, 20] width 66 height 20
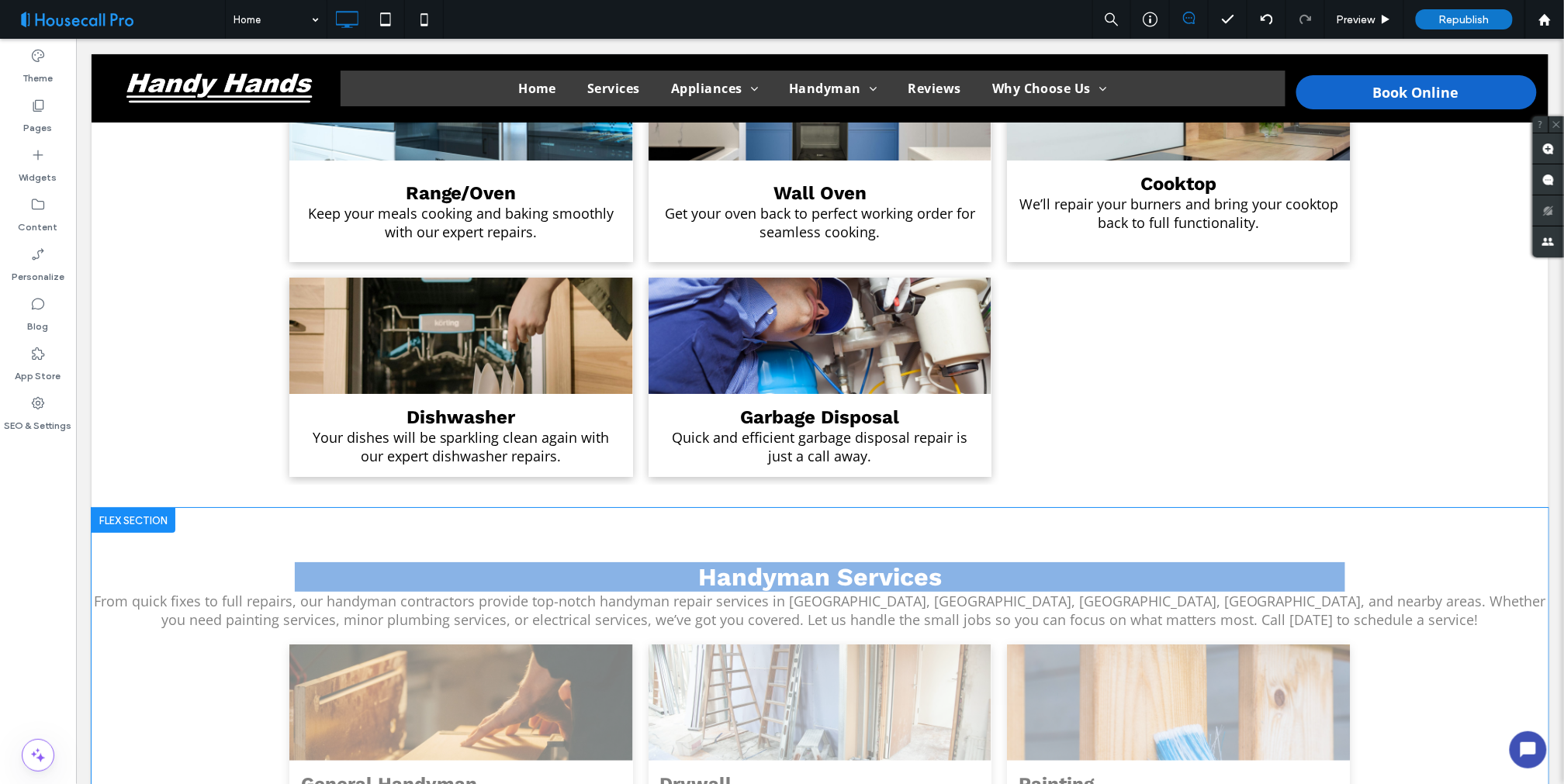
scroll to position [1813, 0]
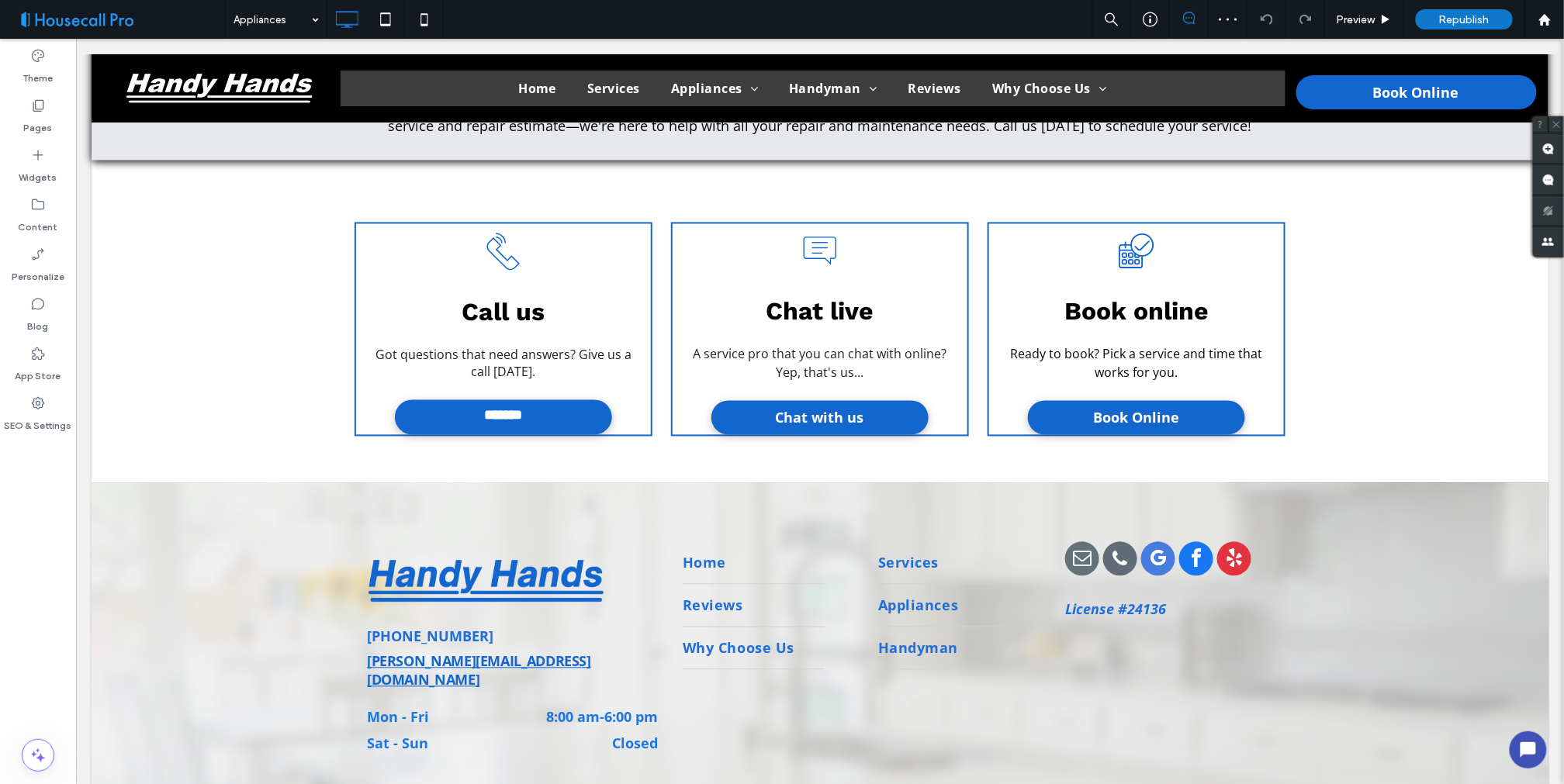
scroll to position [5836, 0]
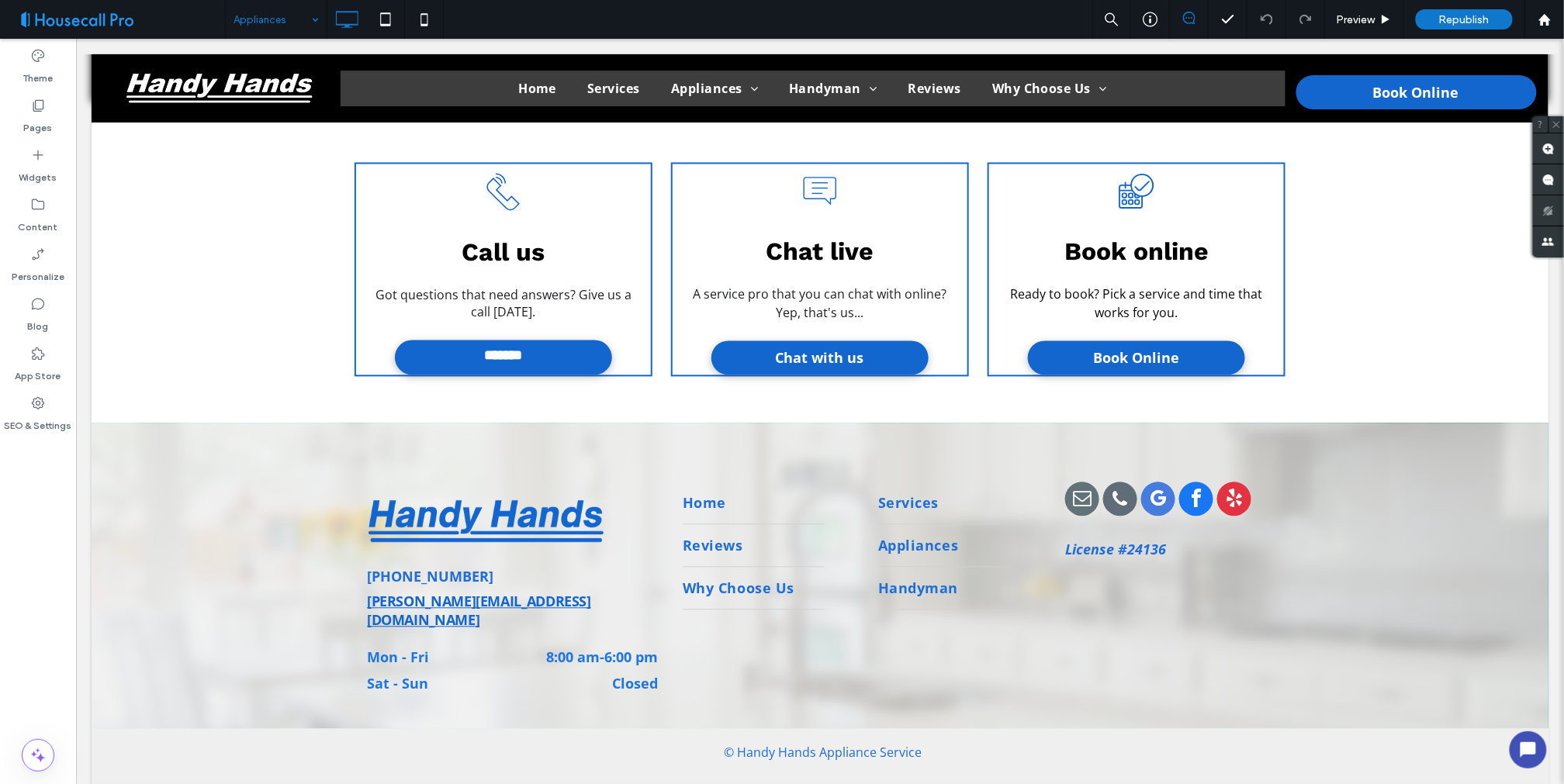
click at [313, 19] on div "Appliances" at bounding box center [276, 19] width 101 height 38
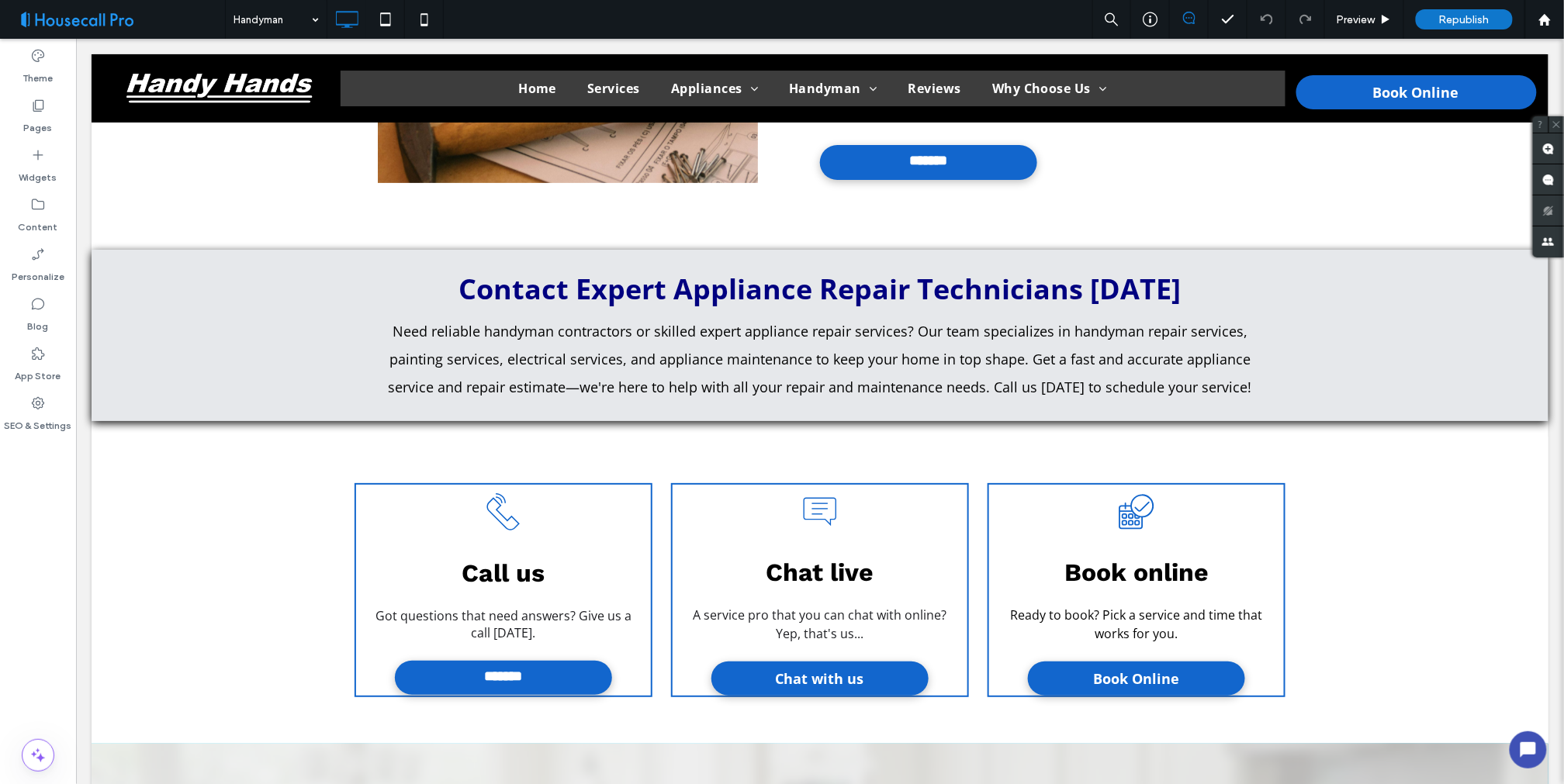
scroll to position [4838, 0]
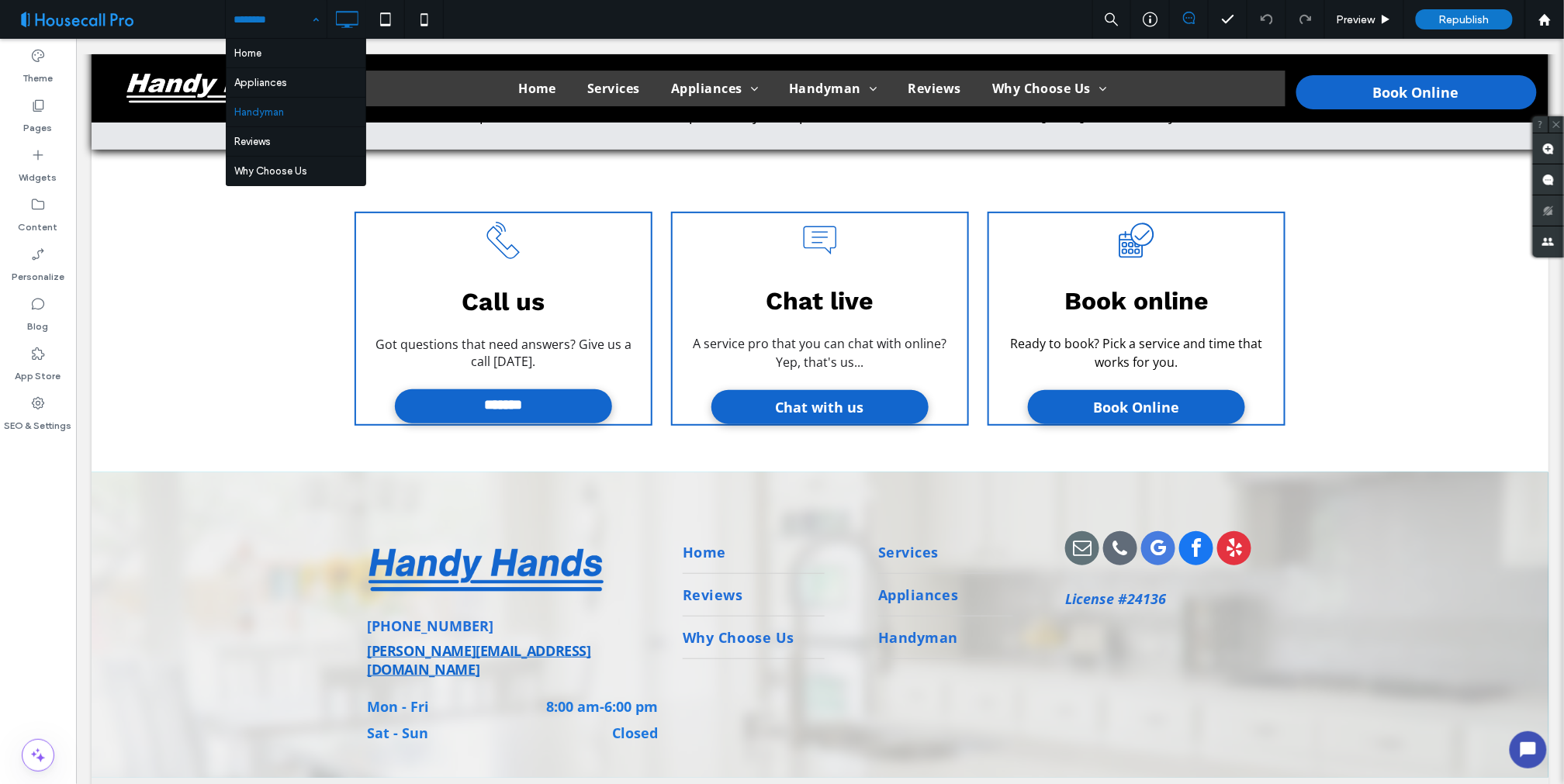
click at [313, 17] on div "Home Appliances Handyman Reviews Why Choose Us" at bounding box center [276, 19] width 101 height 38
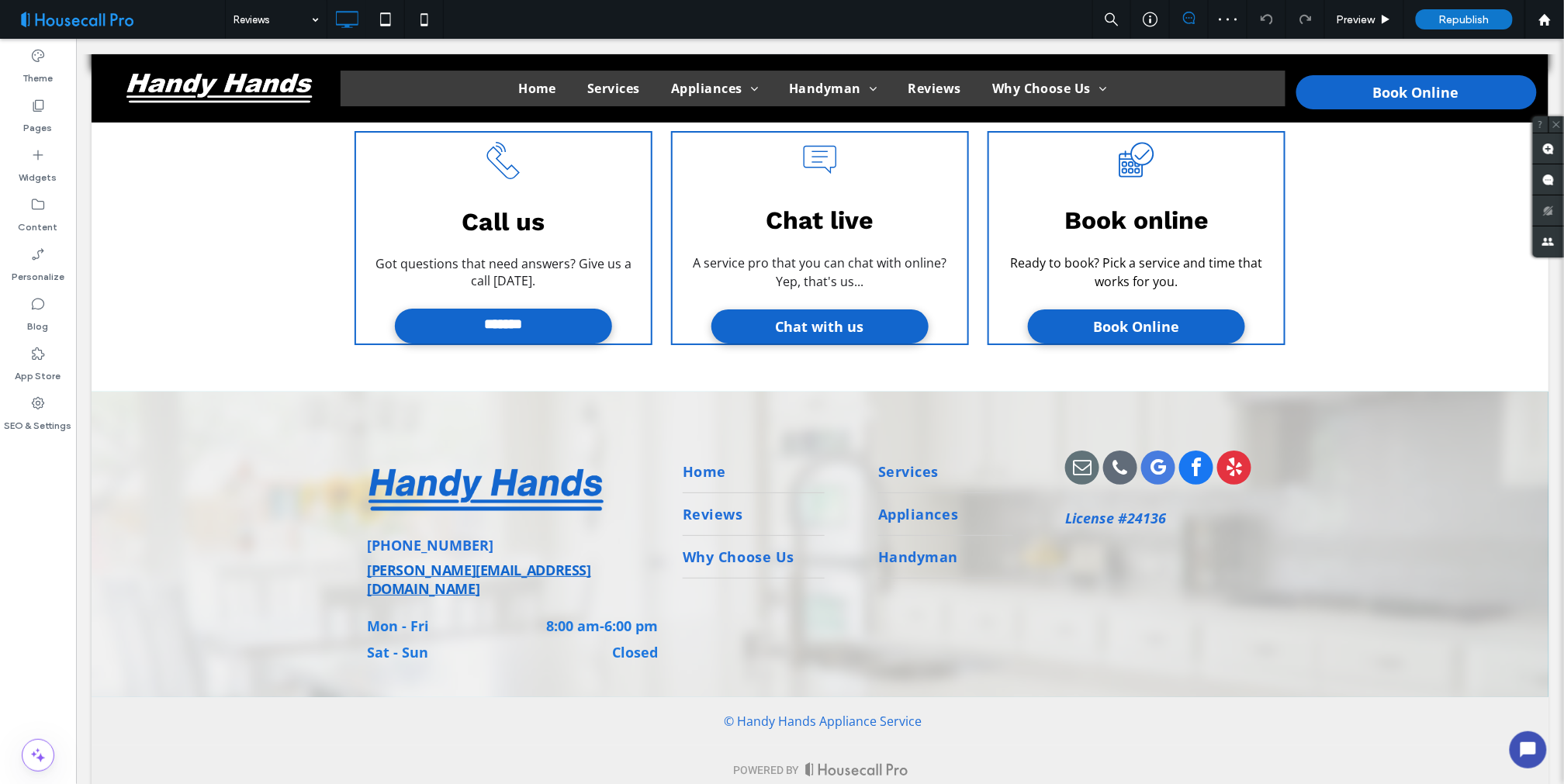
scroll to position [2196, 0]
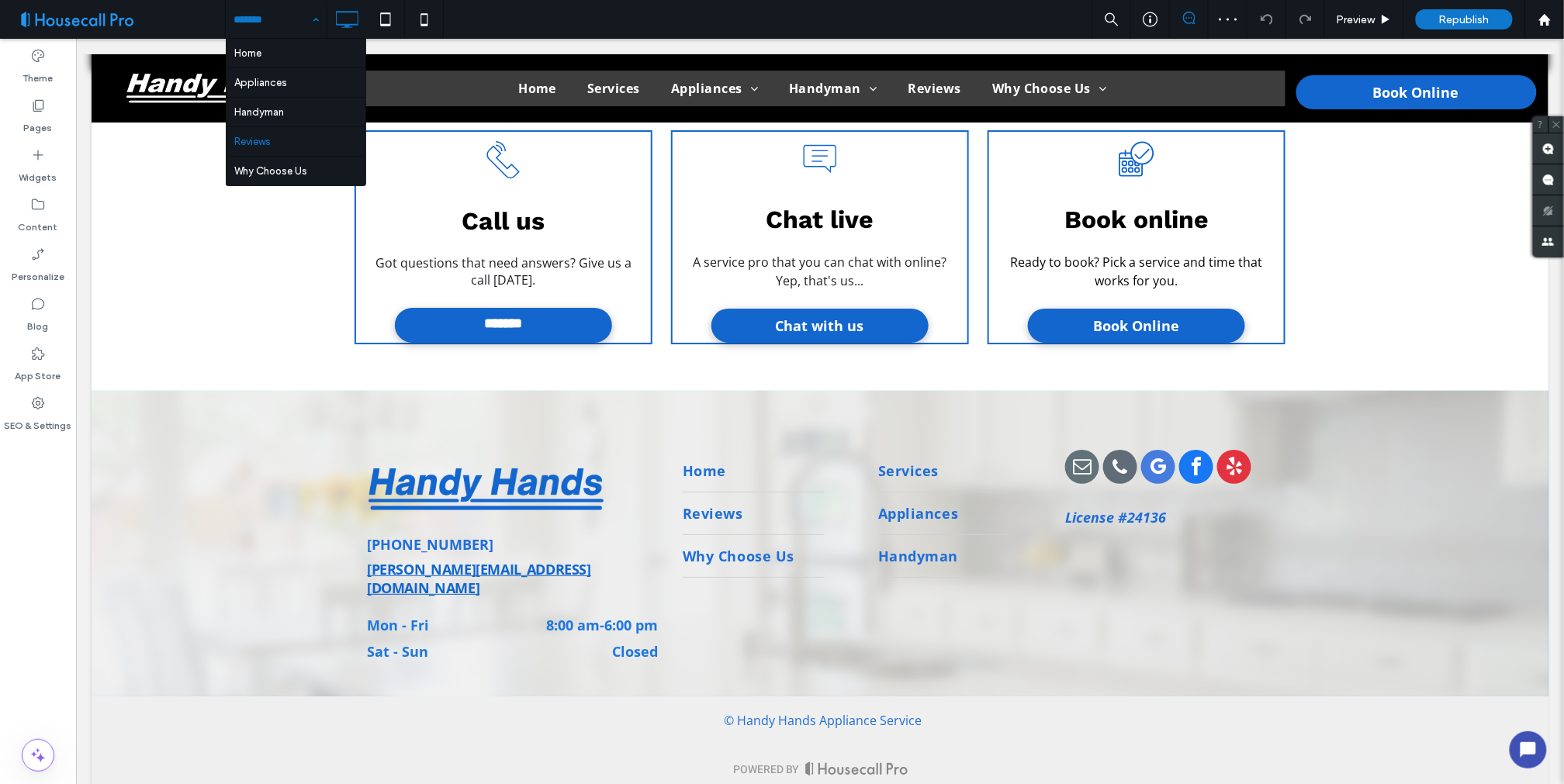
click at [308, 21] on div "Home Appliances Handyman Reviews Why Choose Us" at bounding box center [276, 19] width 101 height 38
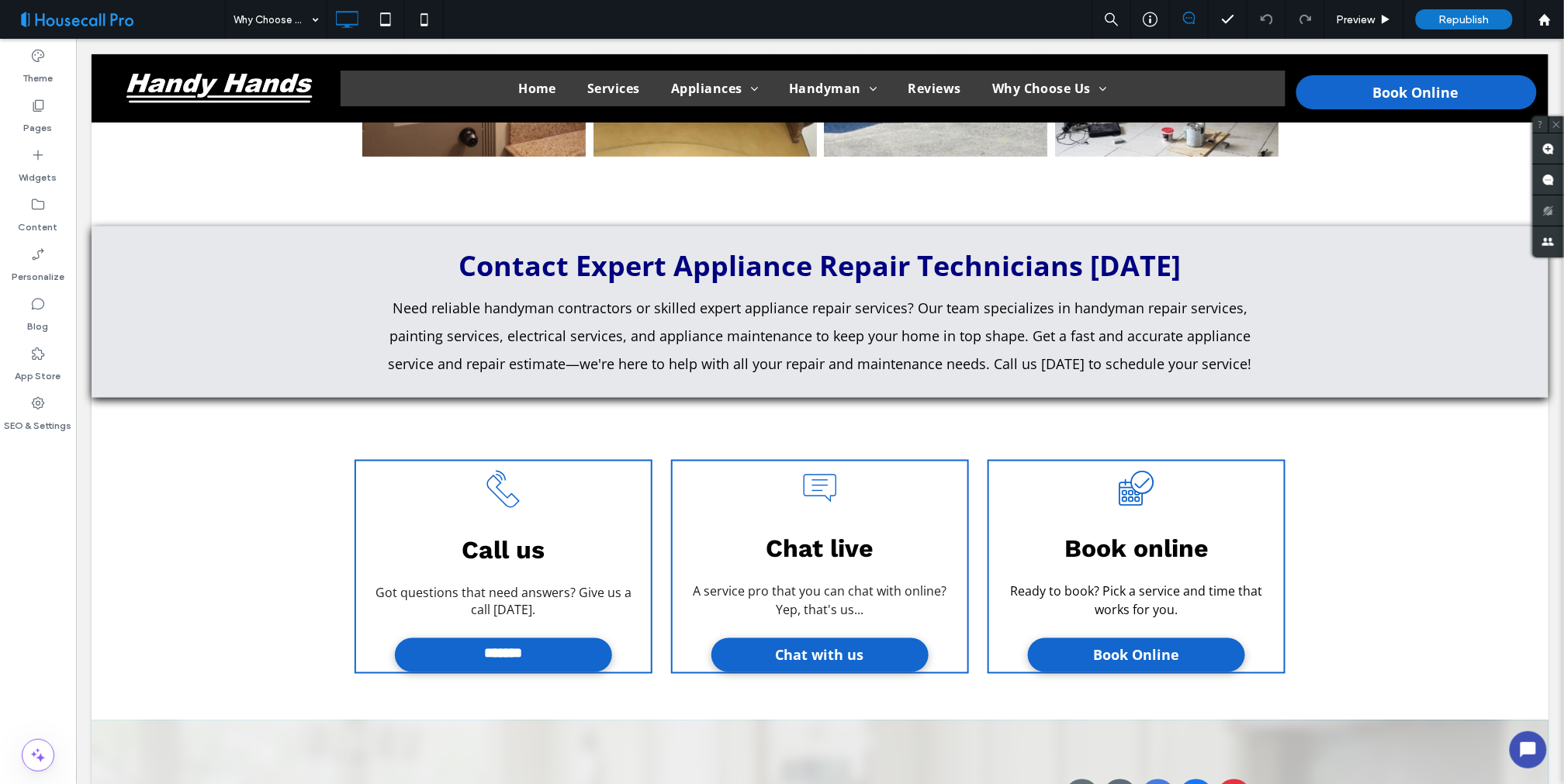
scroll to position [3015, 0]
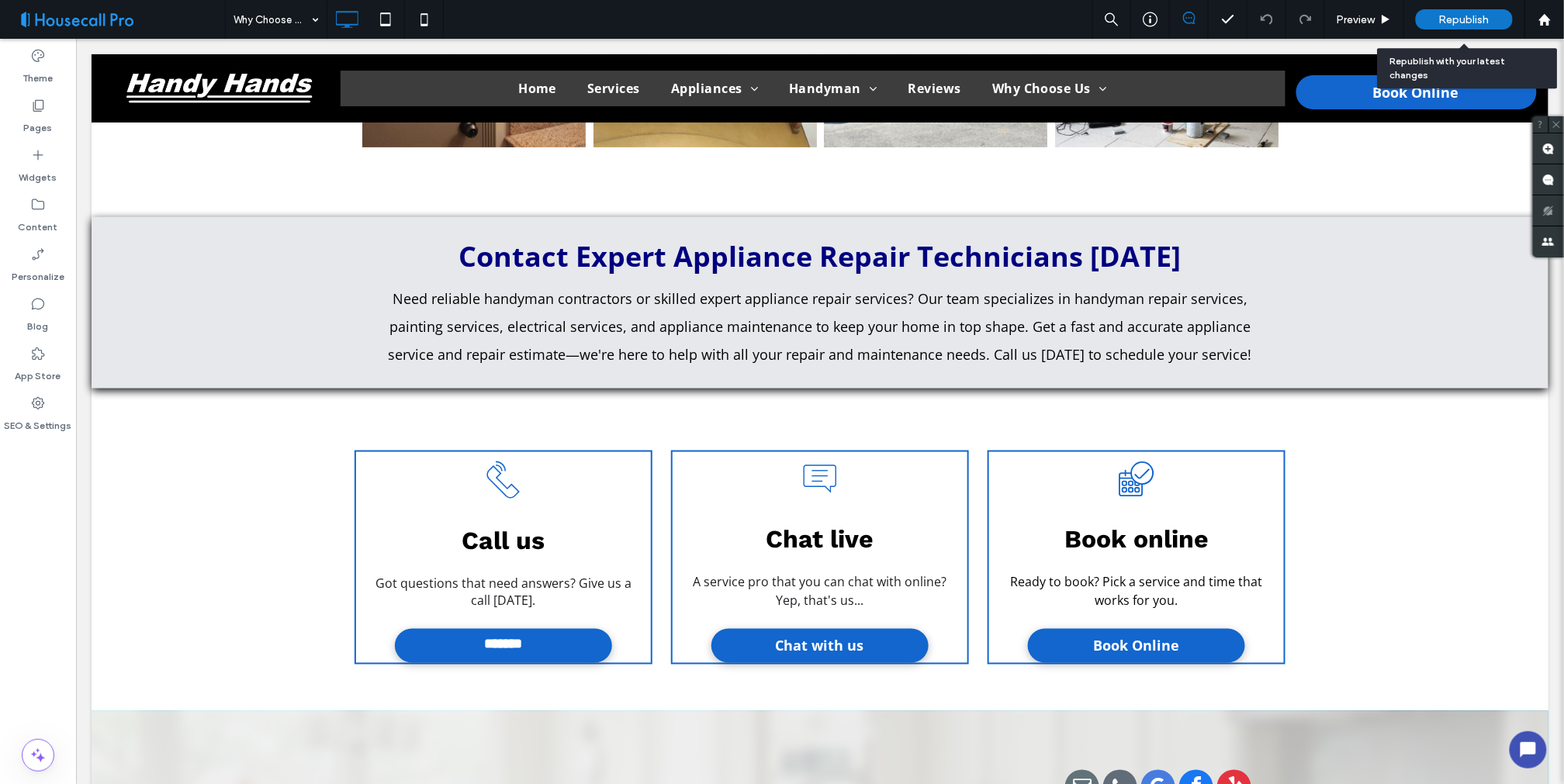
click at [1462, 22] on span "Republish" at bounding box center [1465, 20] width 51 height 13
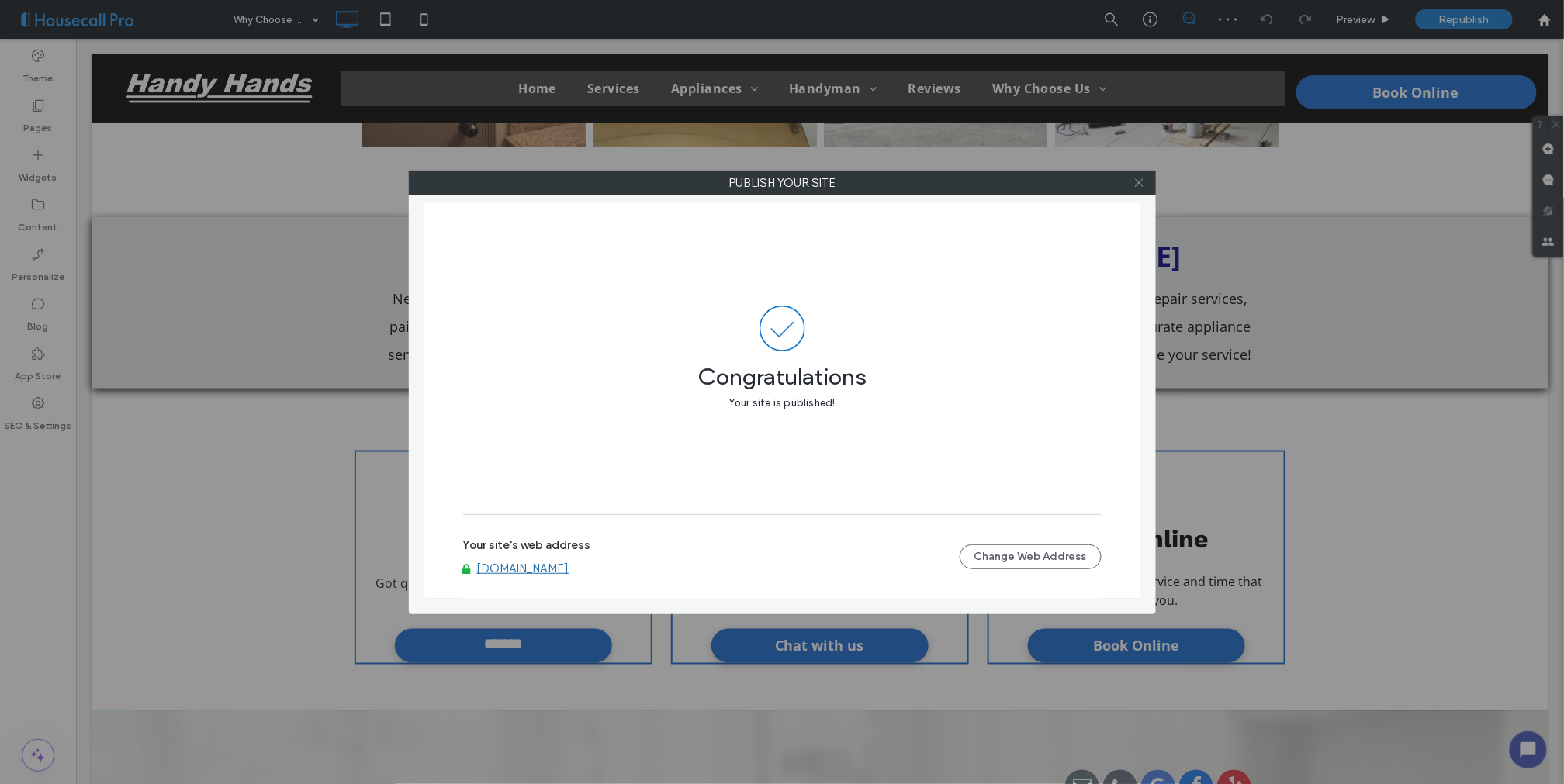
click at [1142, 187] on icon at bounding box center [1139, 183] width 11 height 11
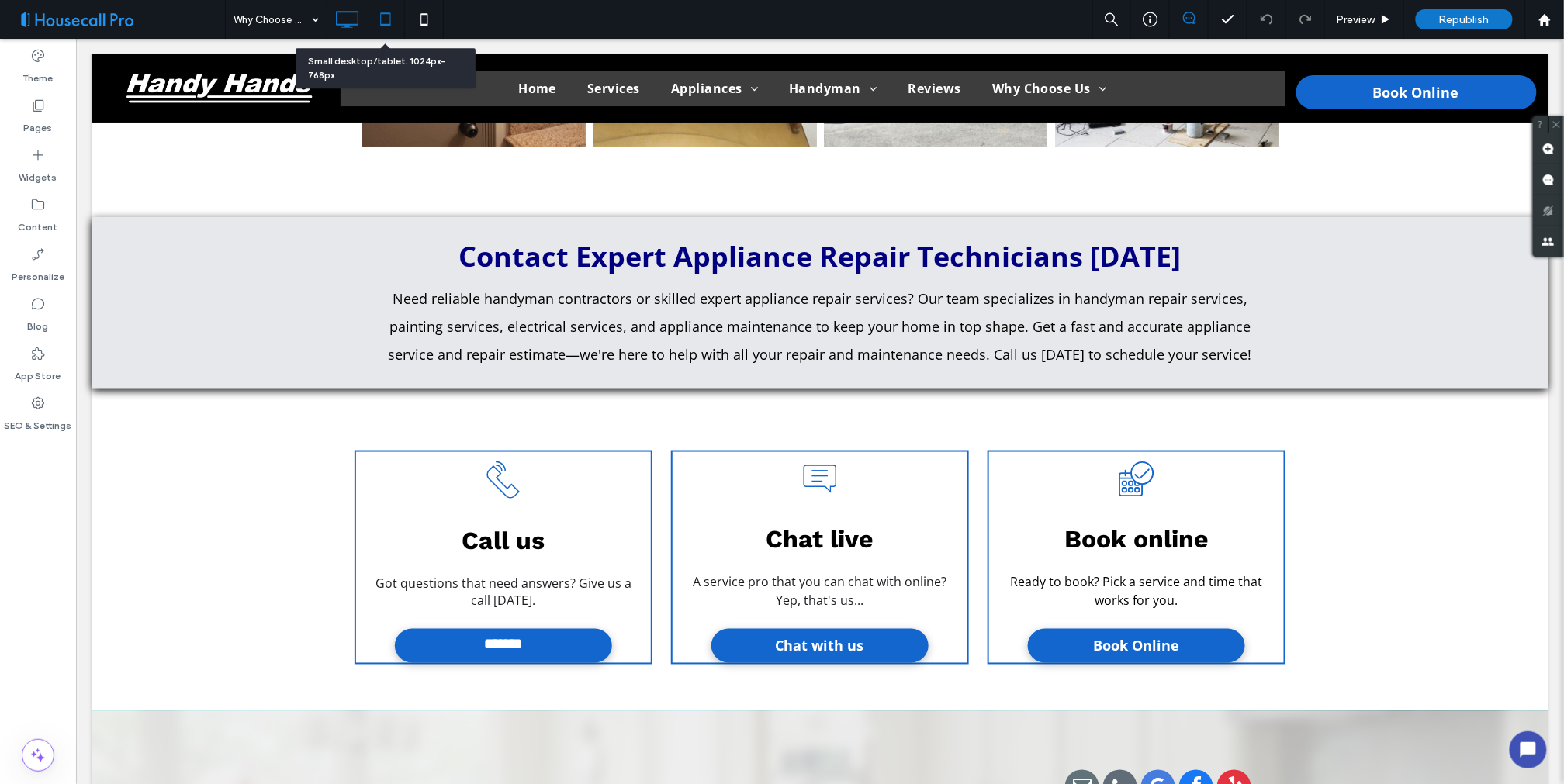
click at [380, 19] on icon at bounding box center [385, 19] width 31 height 31
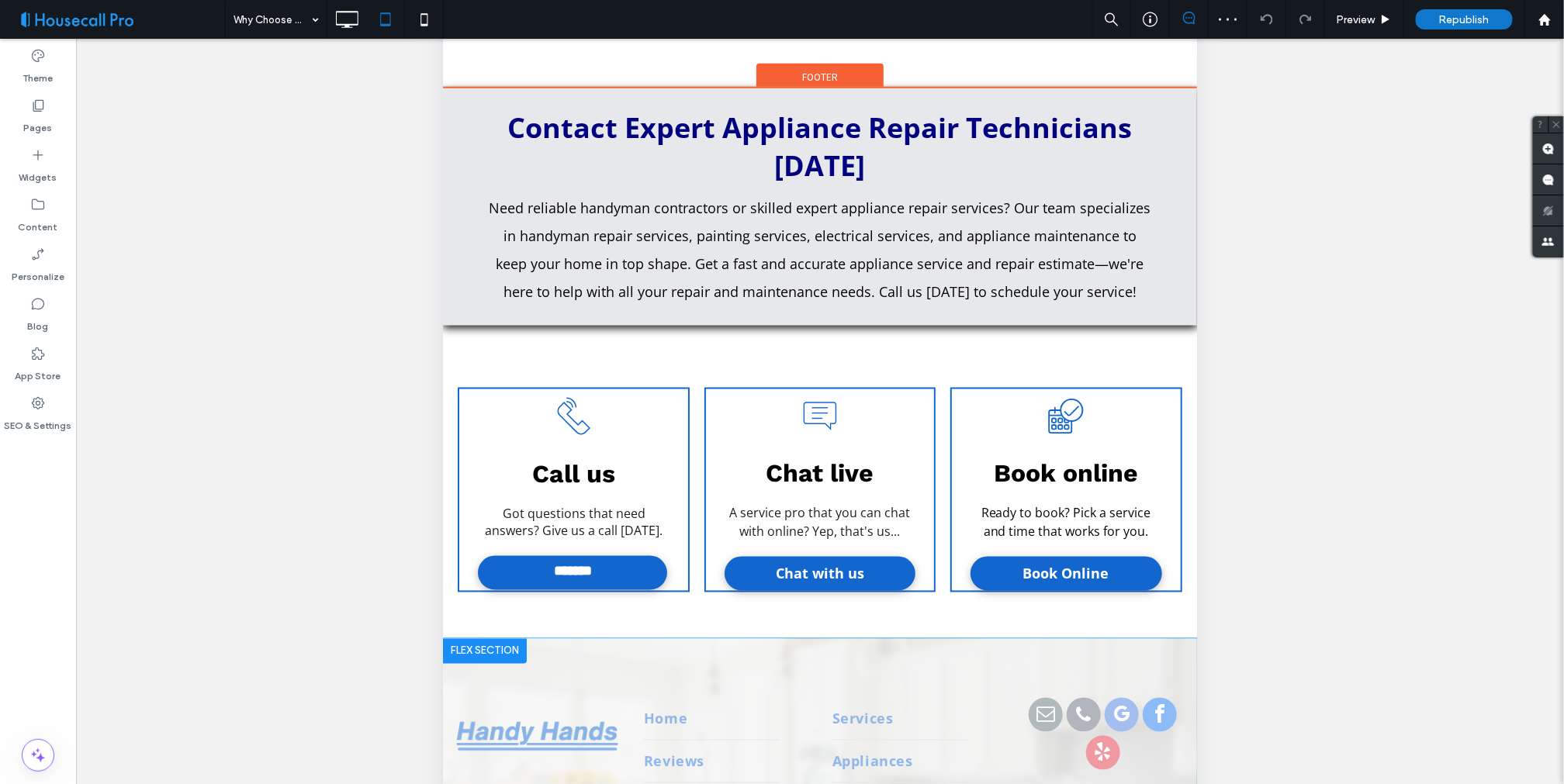
scroll to position [297, 0]
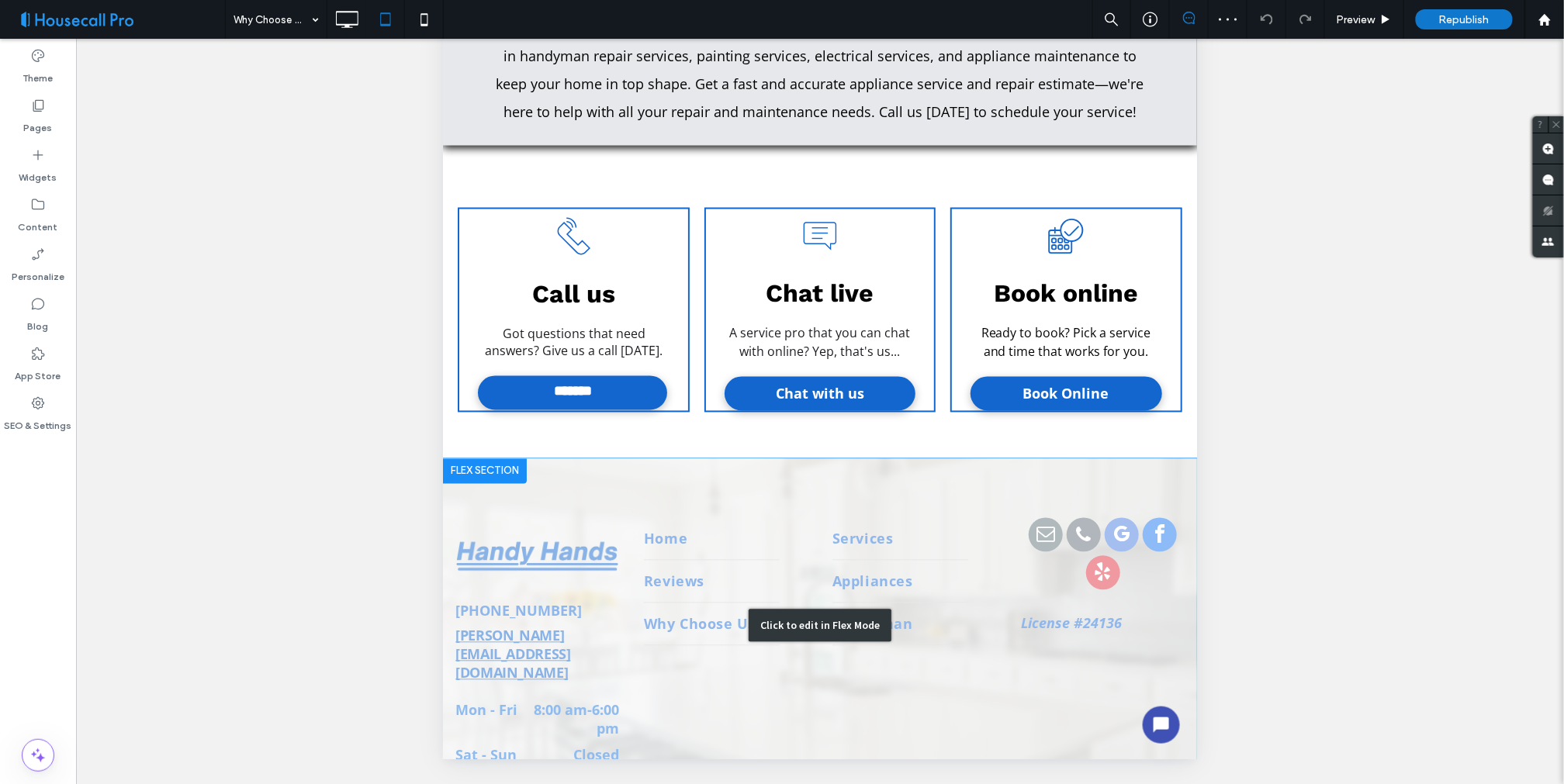
click at [1136, 515] on div "Click to edit in Flex Mode" at bounding box center [819, 627] width 754 height 333
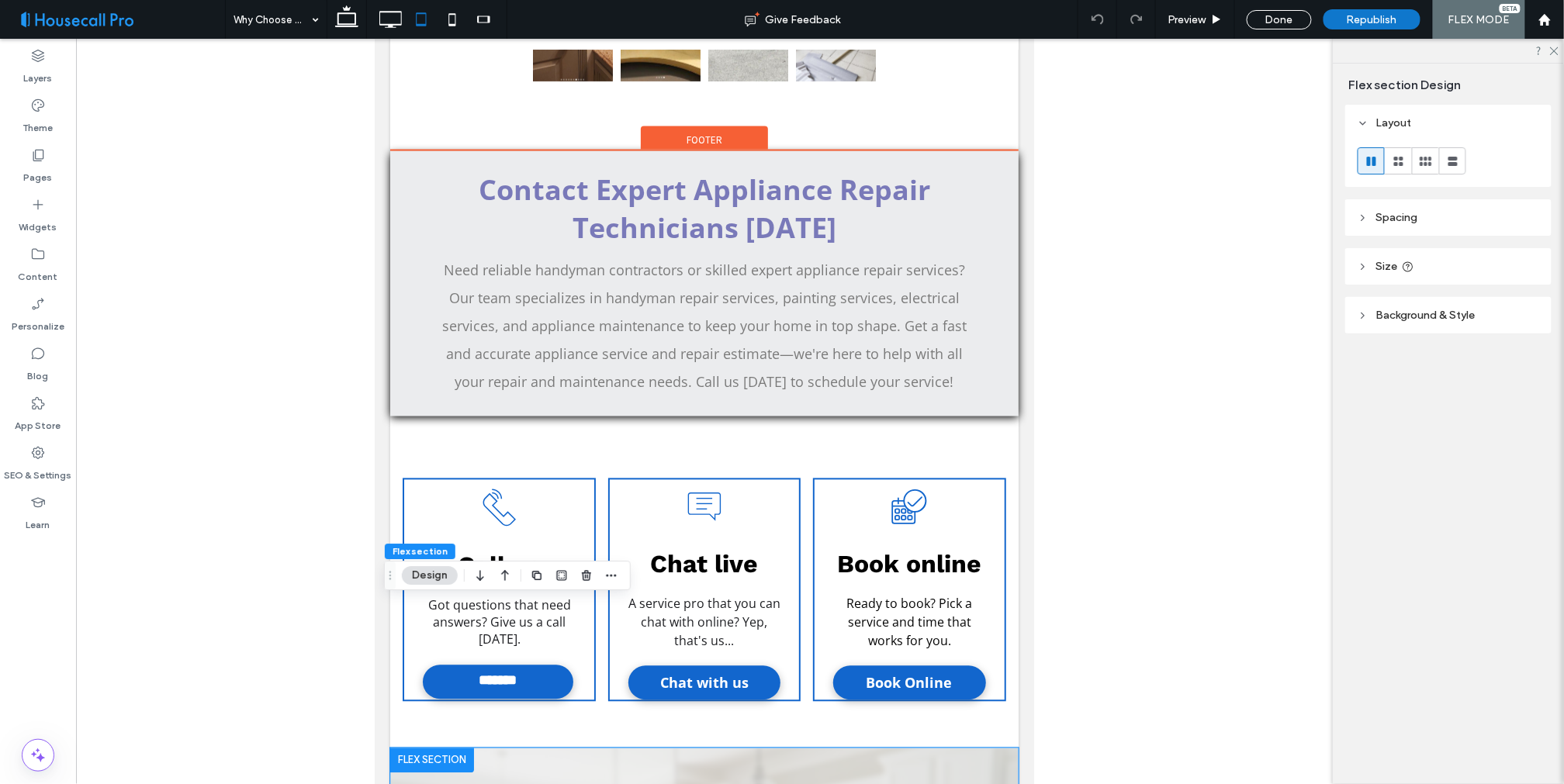
scroll to position [250, 0]
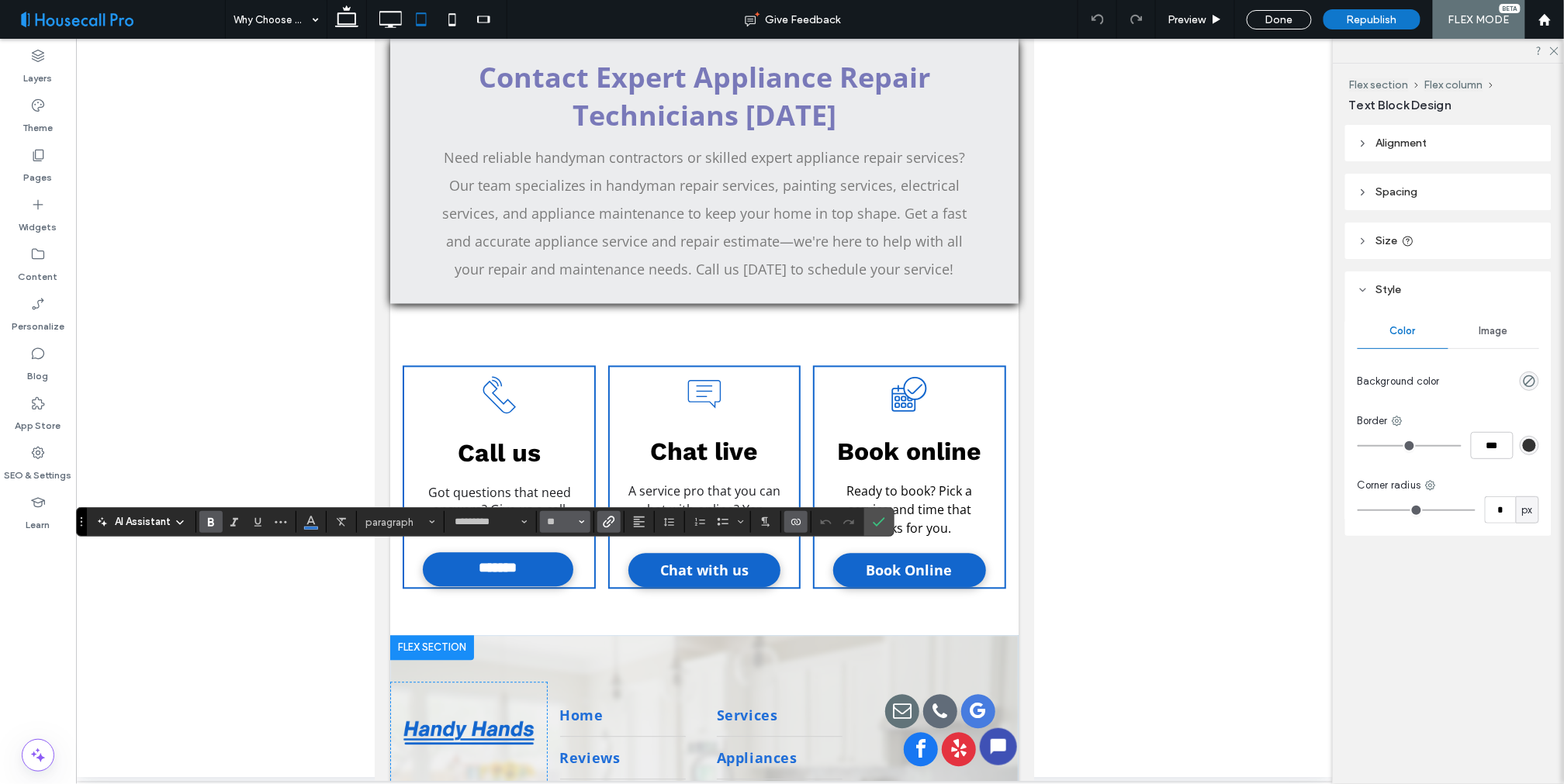
click at [580, 525] on icon "Size" at bounding box center [582, 522] width 7 height 7
click at [565, 476] on label "16" at bounding box center [564, 468] width 50 height 22
type input "**"
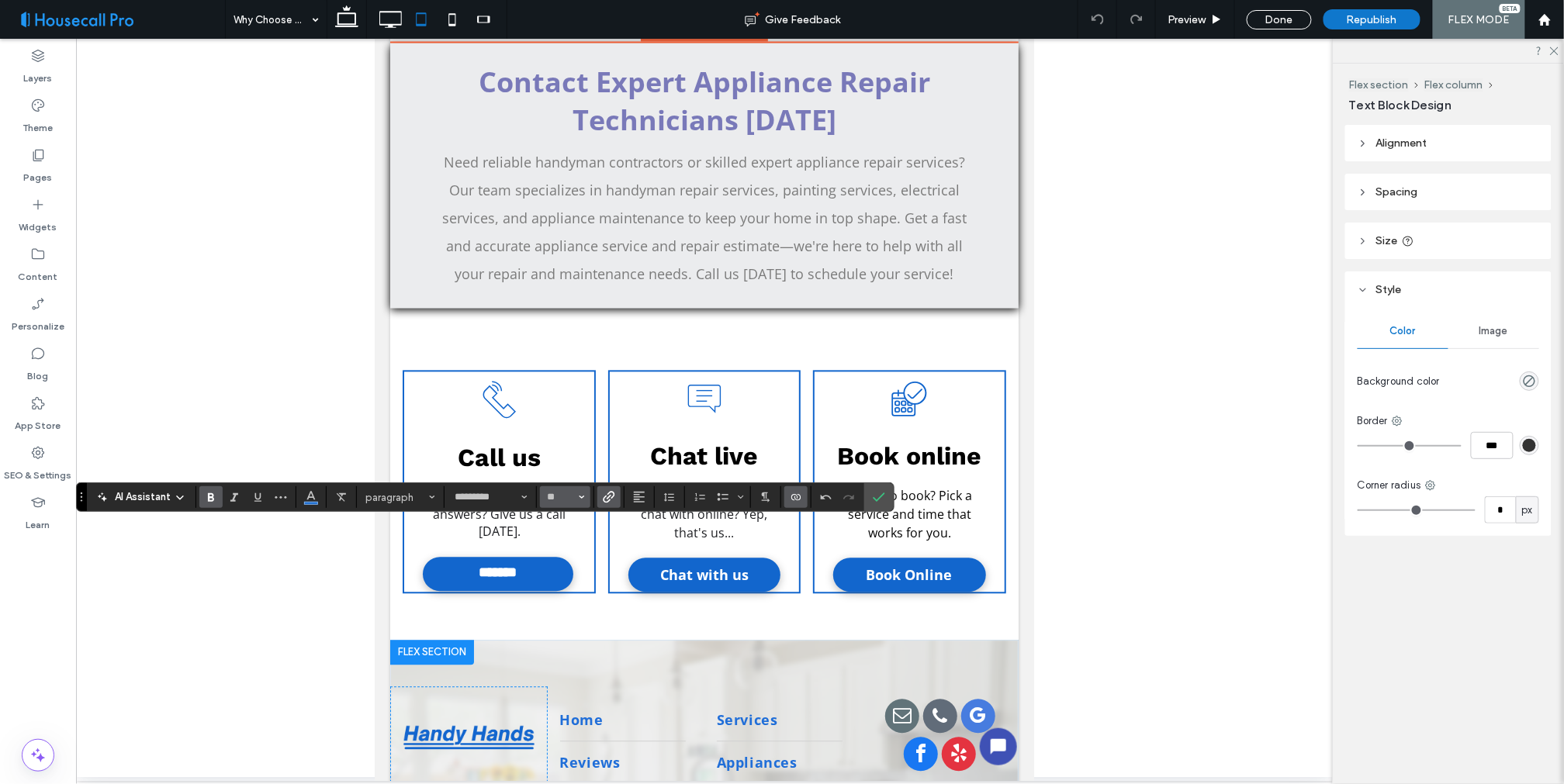
click at [583, 497] on use "Size" at bounding box center [583, 496] width 6 height 3
click at [566, 422] on label "14" at bounding box center [564, 422] width 50 height 22
type input "**"
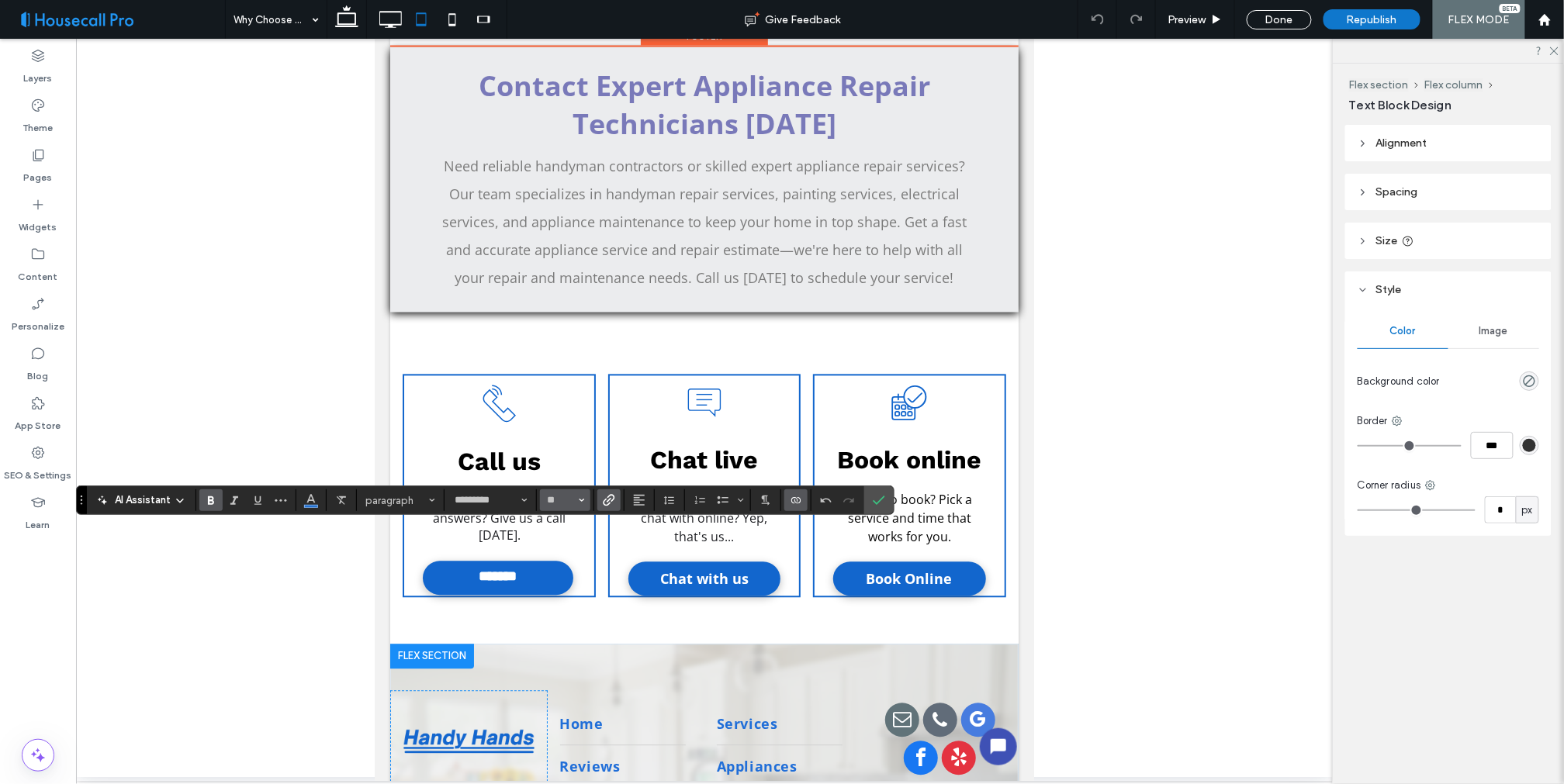
click at [579, 497] on span "Size" at bounding box center [582, 500] width 7 height 21
click at [570, 384] on label "18" at bounding box center [564, 382] width 50 height 22
type input "**"
click at [291, 663] on div at bounding box center [704, 283] width 1257 height 989
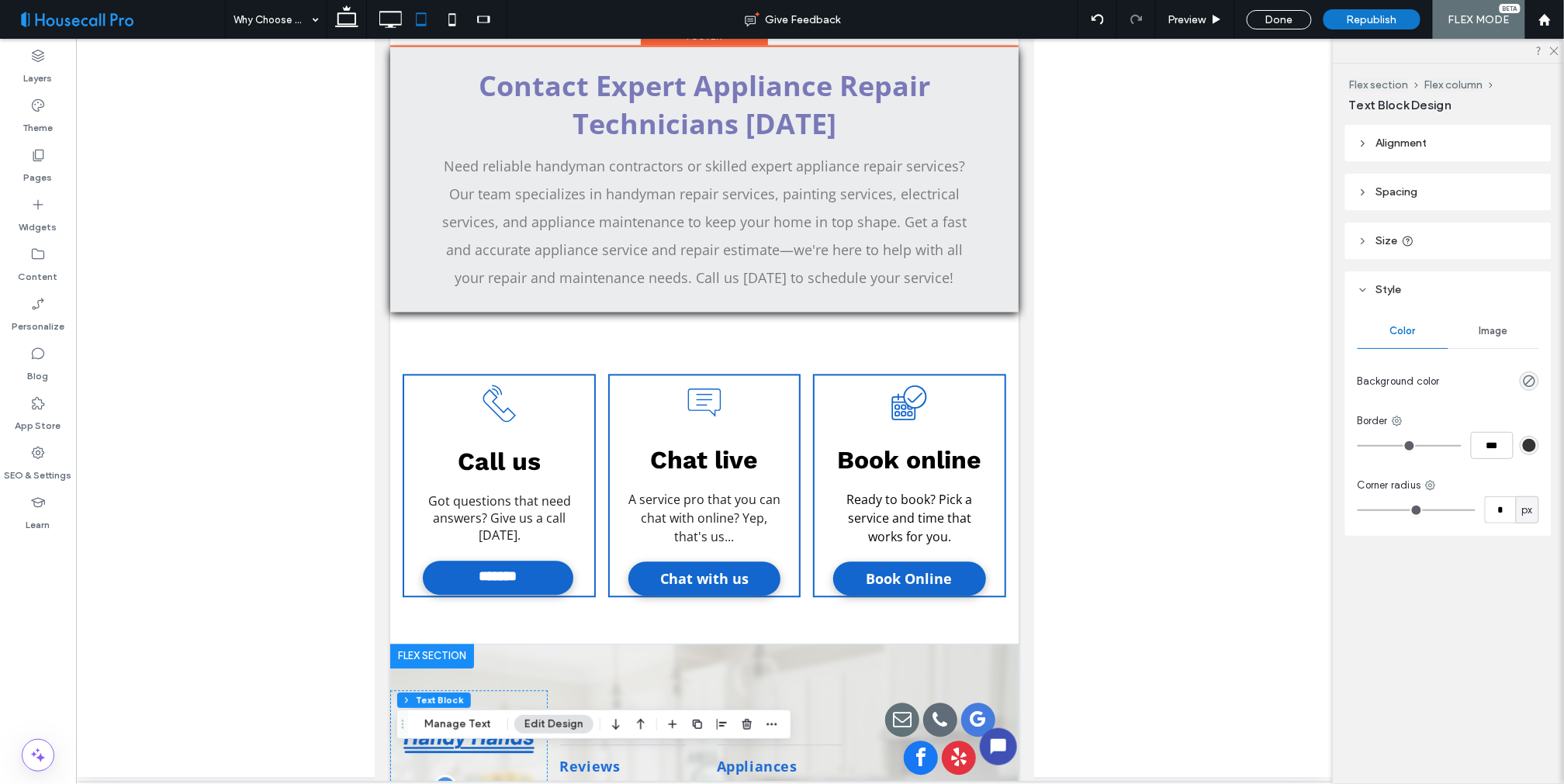
click at [456, 783] on span "[PHONE_NUMBER]" at bounding box center [465, 797] width 127 height 19
click at [461, 783] on span "[PHONE_NUMBER]" at bounding box center [465, 797] width 127 height 19
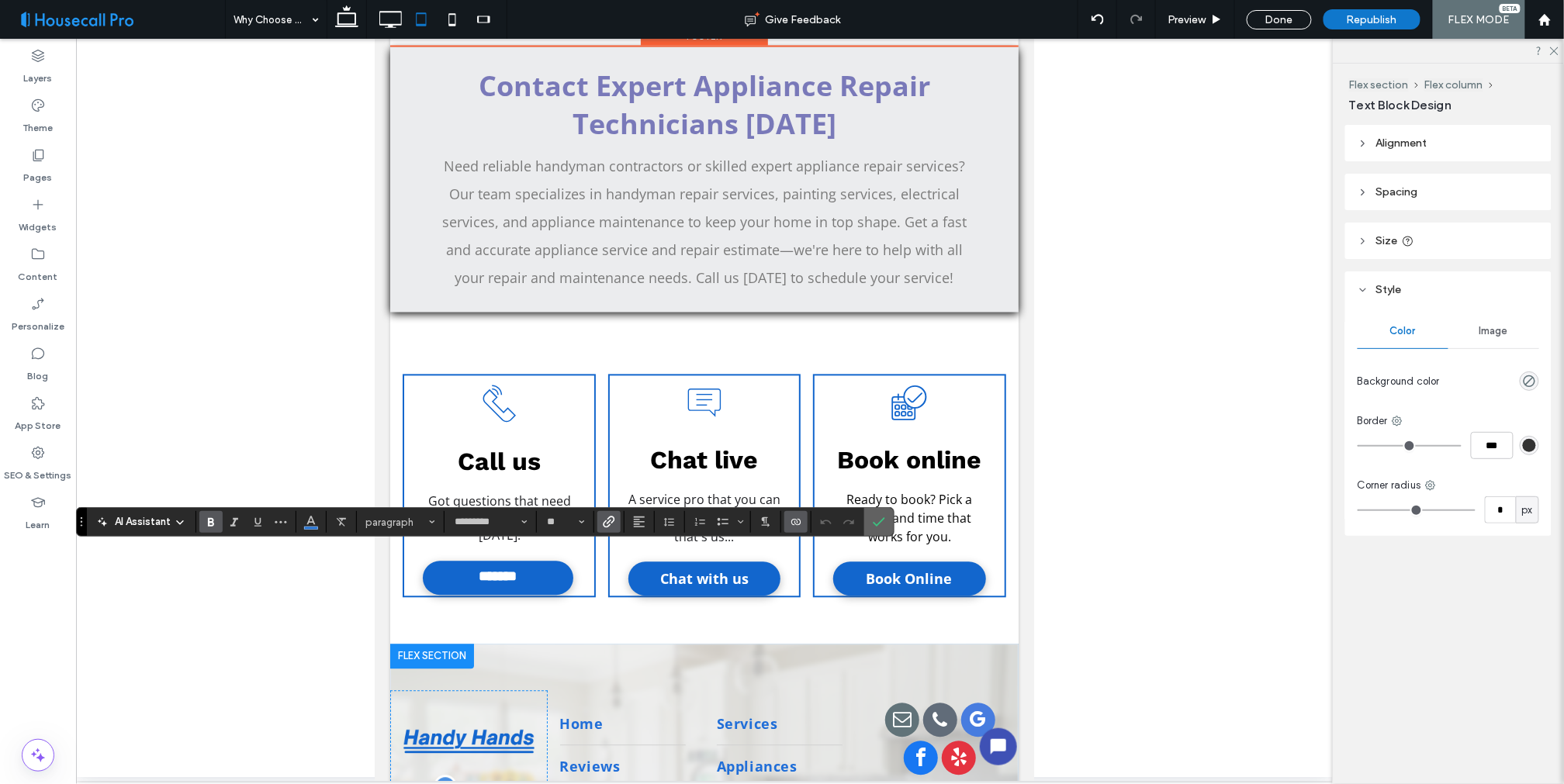
click at [879, 521] on icon "Confirm" at bounding box center [879, 522] width 12 height 12
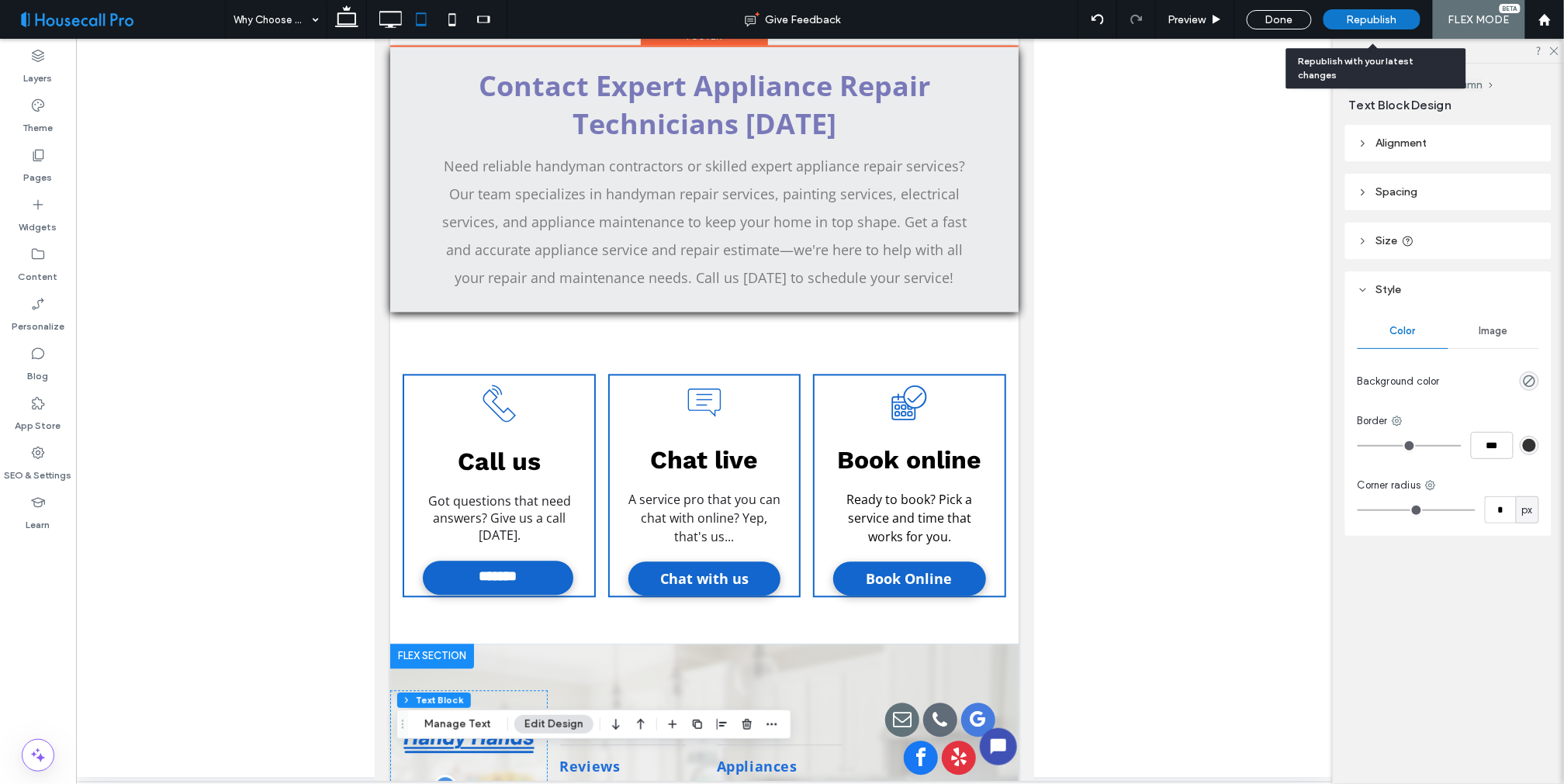
click at [1374, 13] on span "Republish" at bounding box center [1373, 20] width 51 height 13
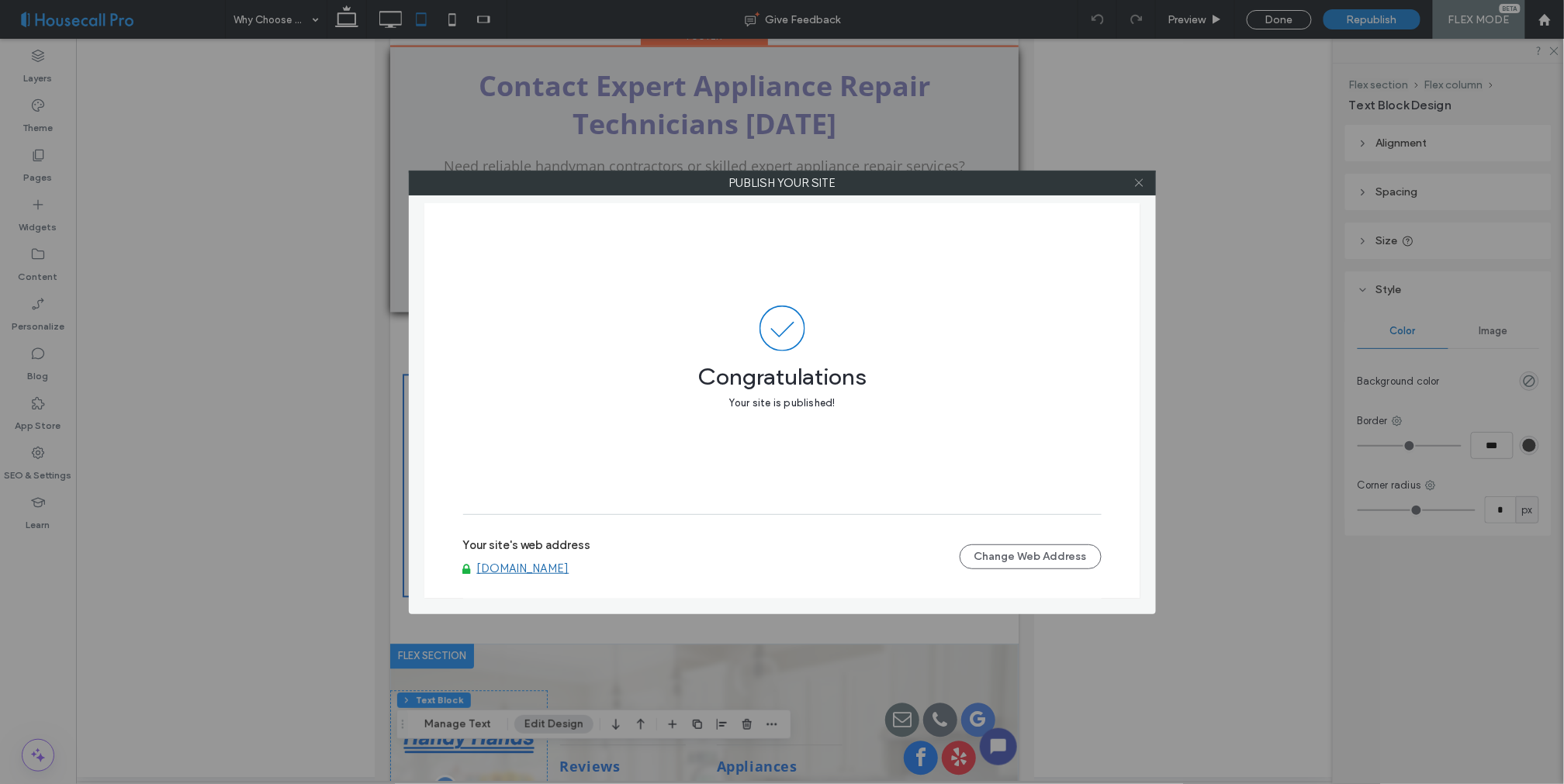
click at [1138, 178] on icon at bounding box center [1139, 183] width 11 height 11
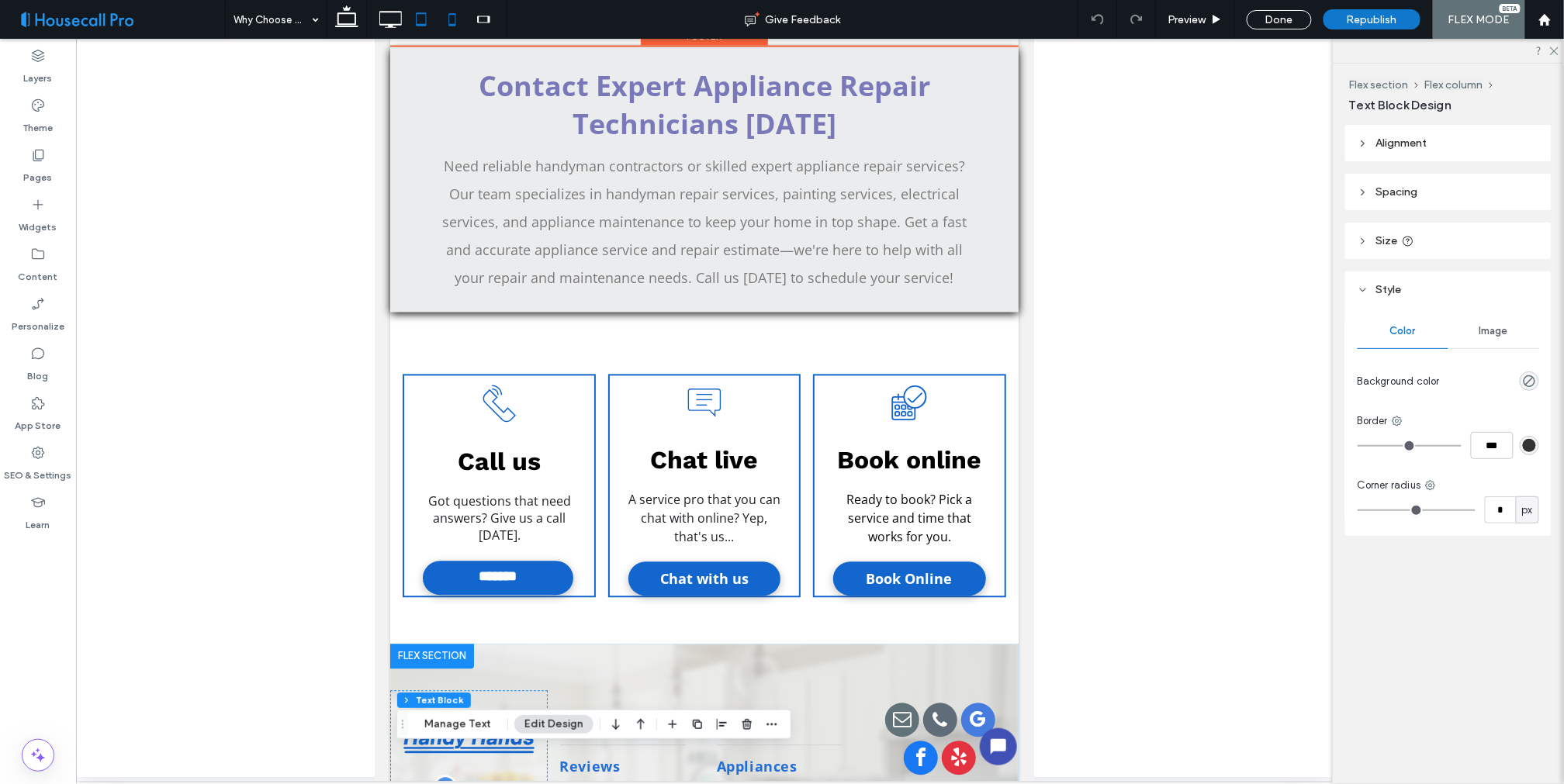
click at [454, 21] on icon at bounding box center [452, 19] width 31 height 31
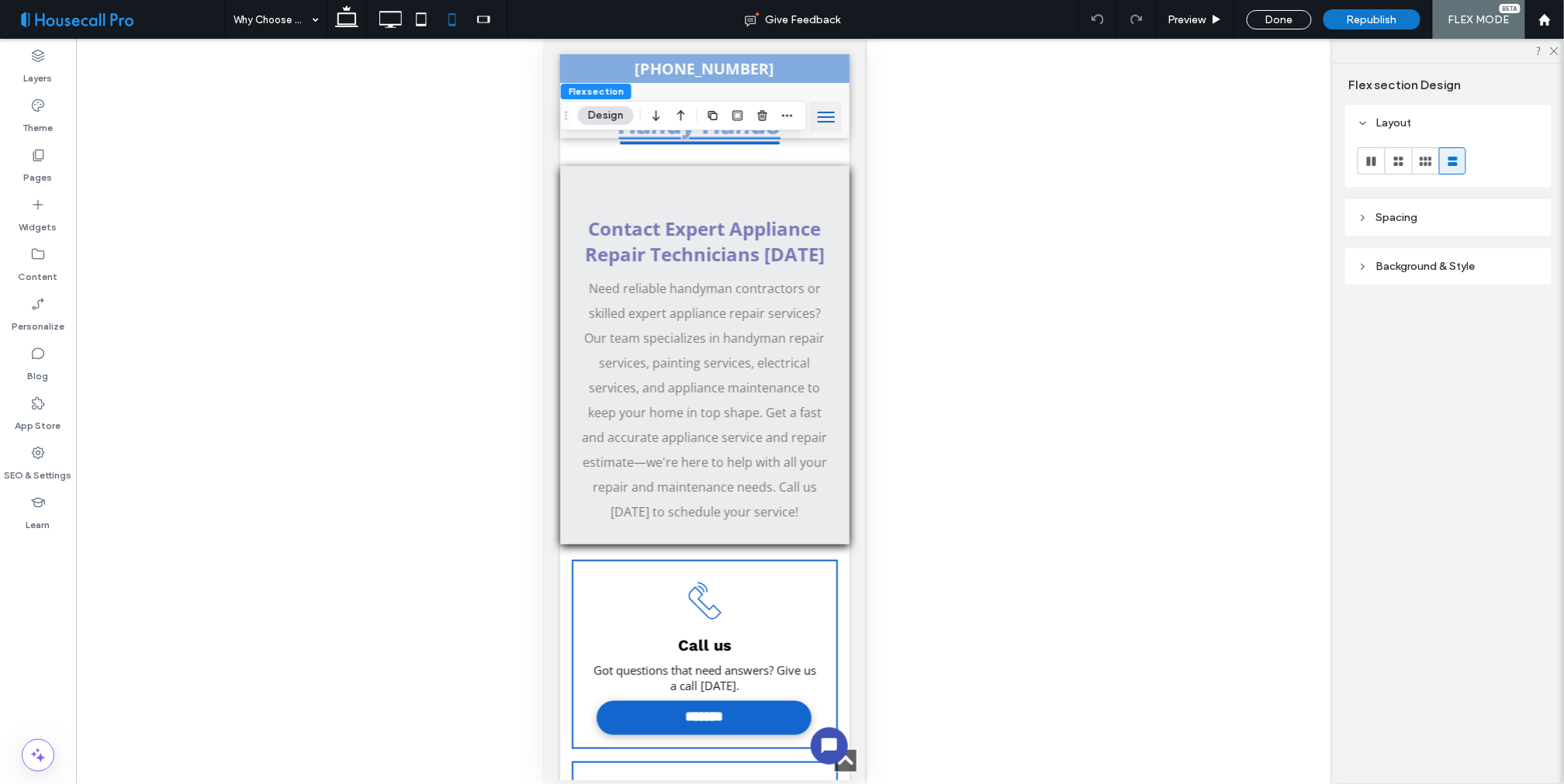
scroll to position [0, 0]
click at [1378, 20] on span "Republish" at bounding box center [1373, 20] width 51 height 13
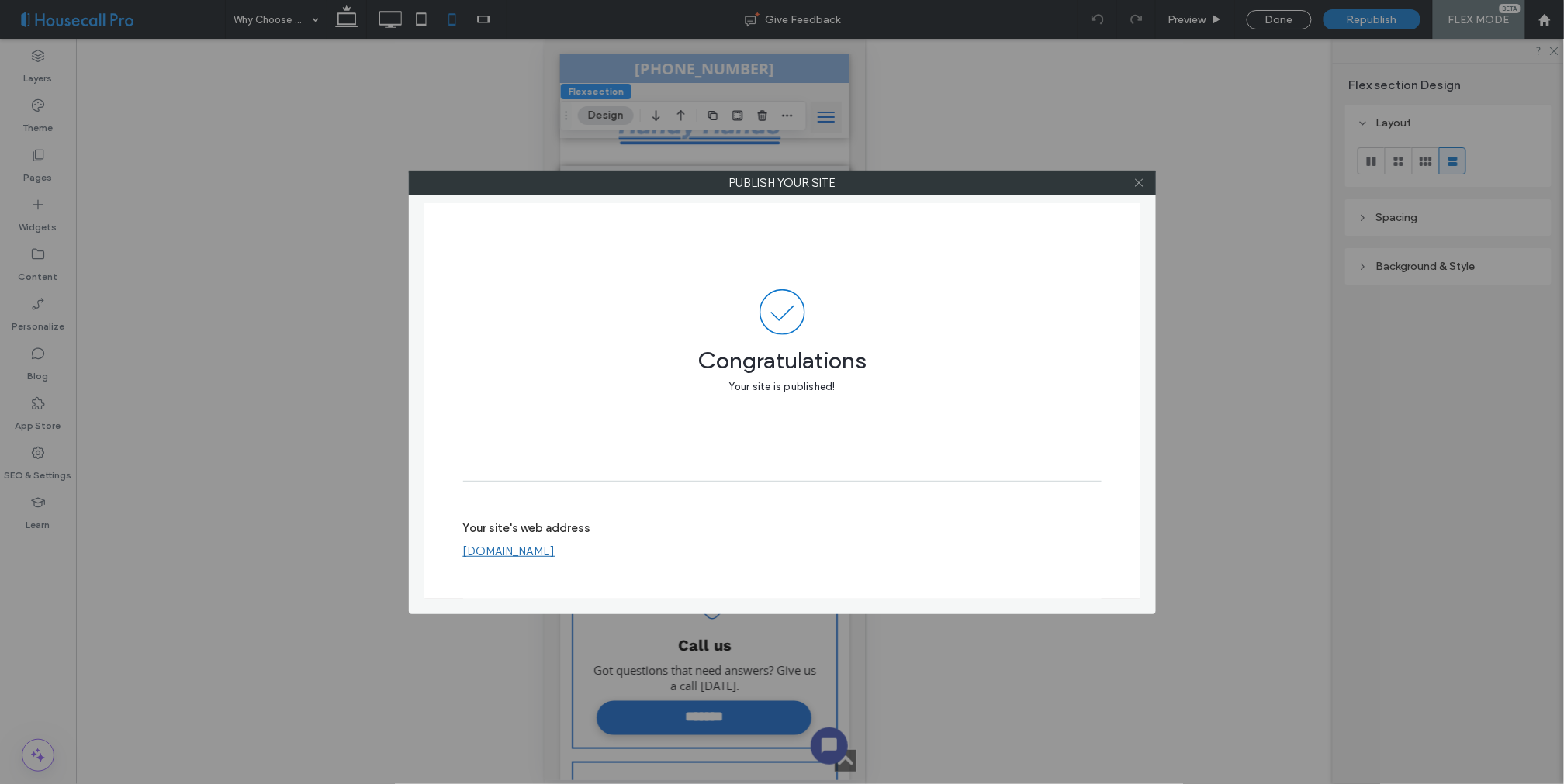
click at [1139, 181] on icon at bounding box center [1139, 183] width 11 height 11
